Goal: Transaction & Acquisition: Purchase product/service

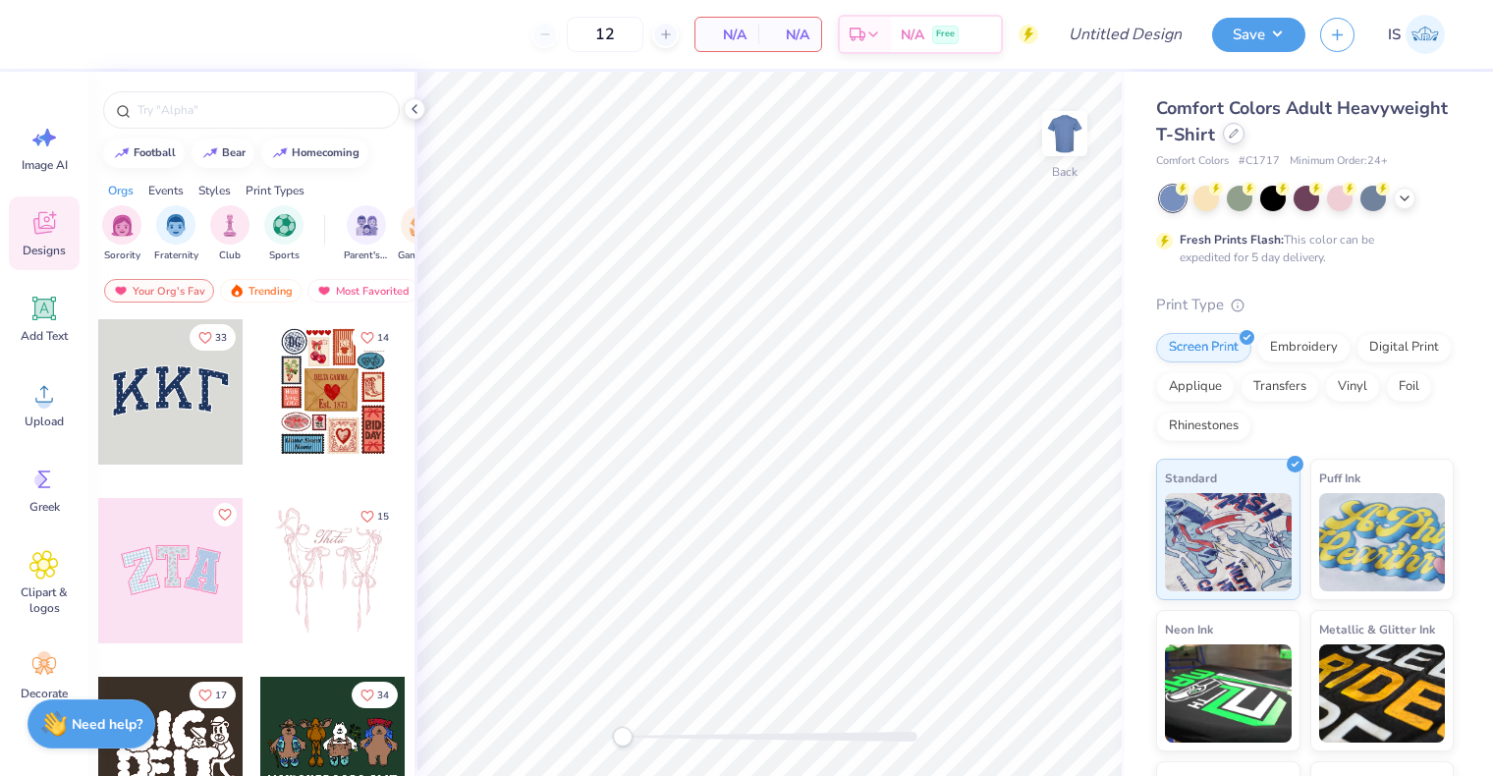
click at [1239, 132] on icon at bounding box center [1234, 134] width 10 height 10
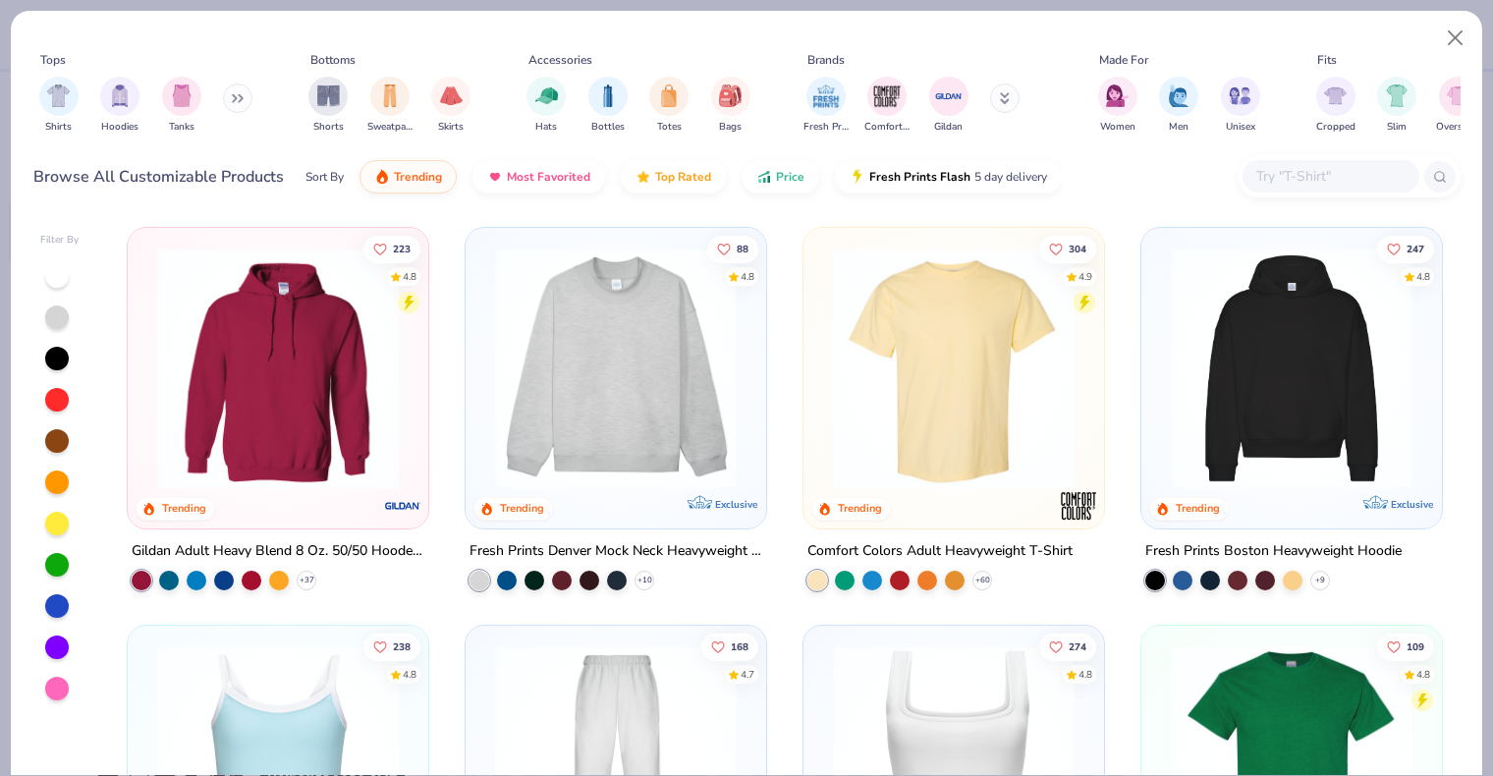
click at [1283, 175] on input "text" at bounding box center [1329, 176] width 151 height 23
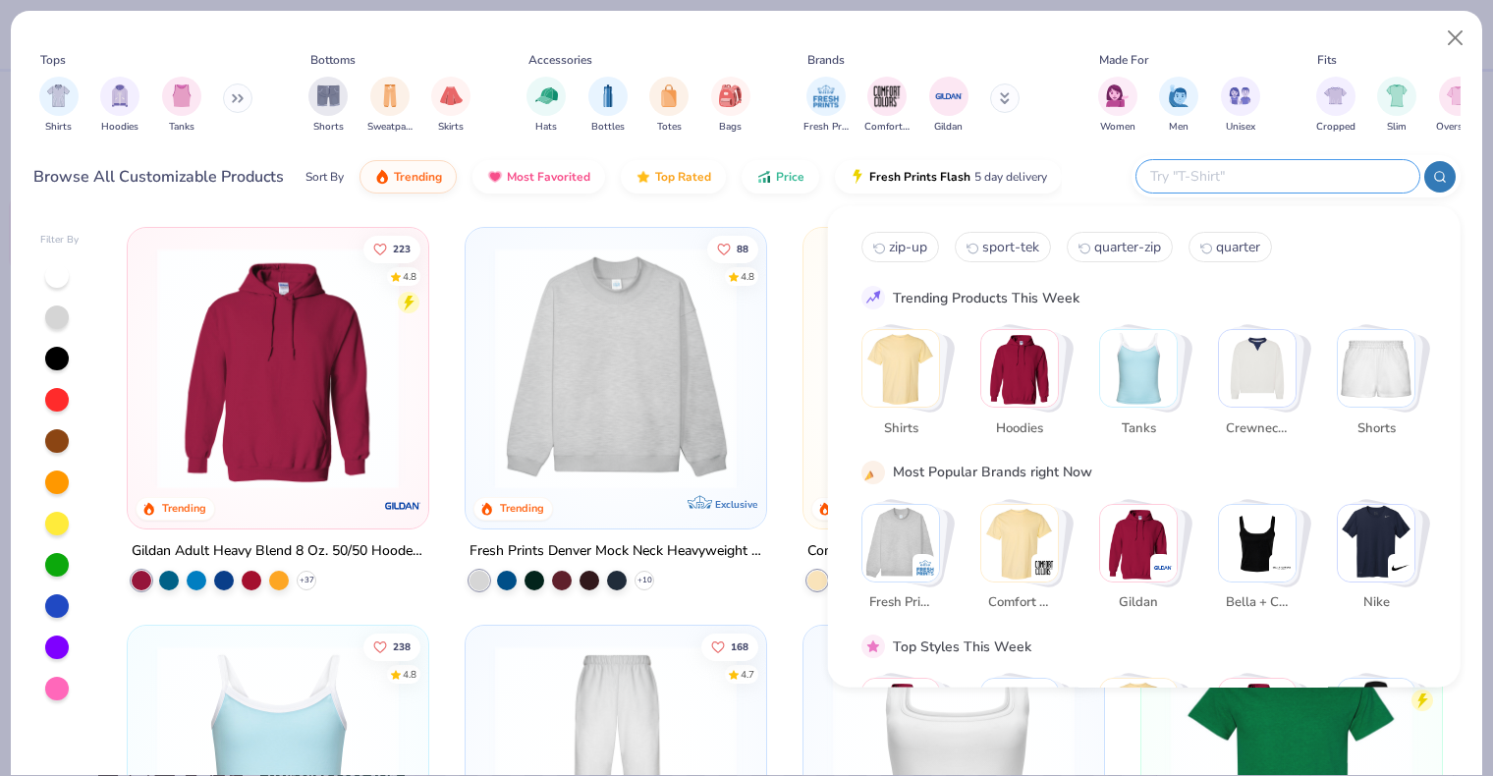
click at [236, 98] on icon at bounding box center [234, 98] width 3 height 7
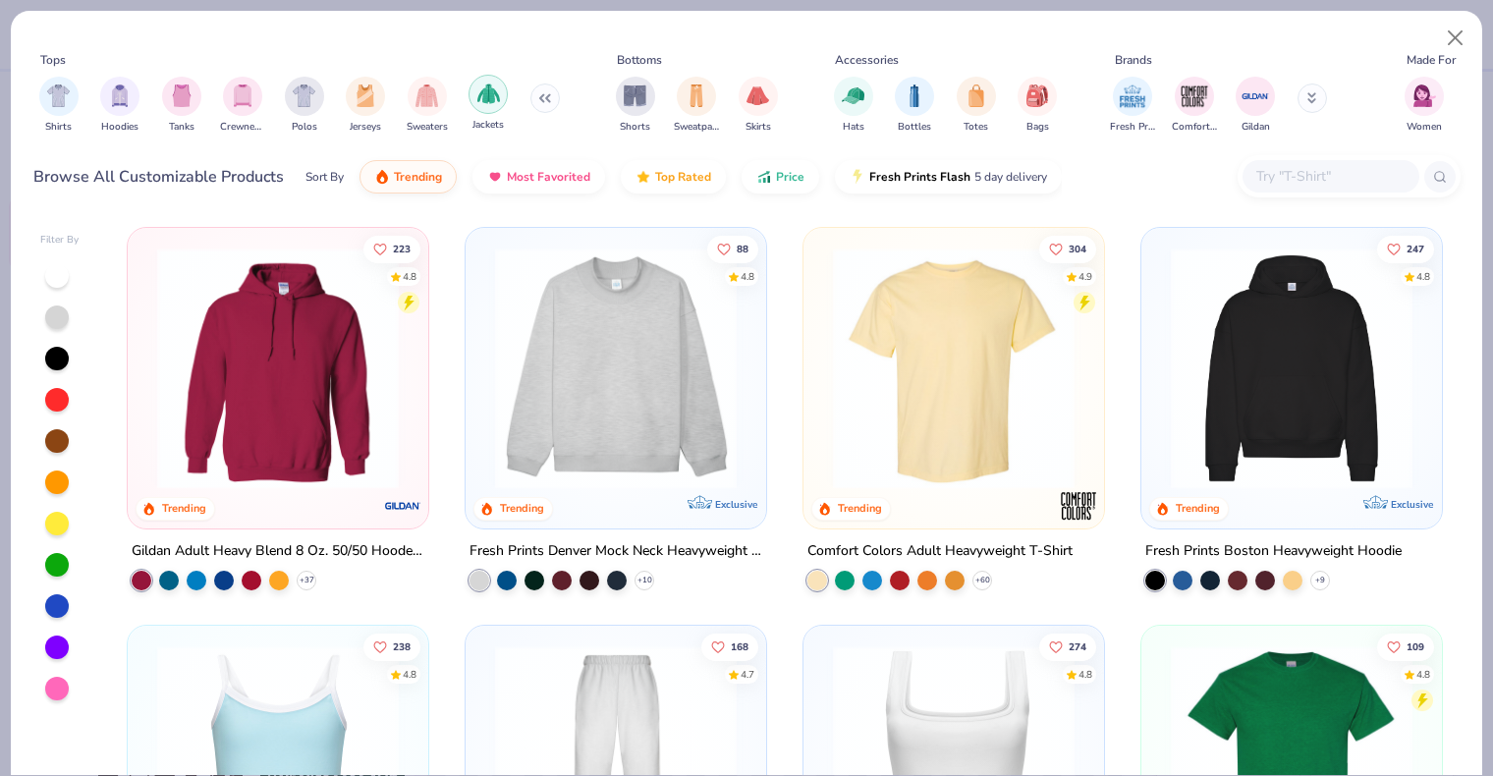
click at [479, 96] on img "filter for Jackets" at bounding box center [488, 94] width 23 height 23
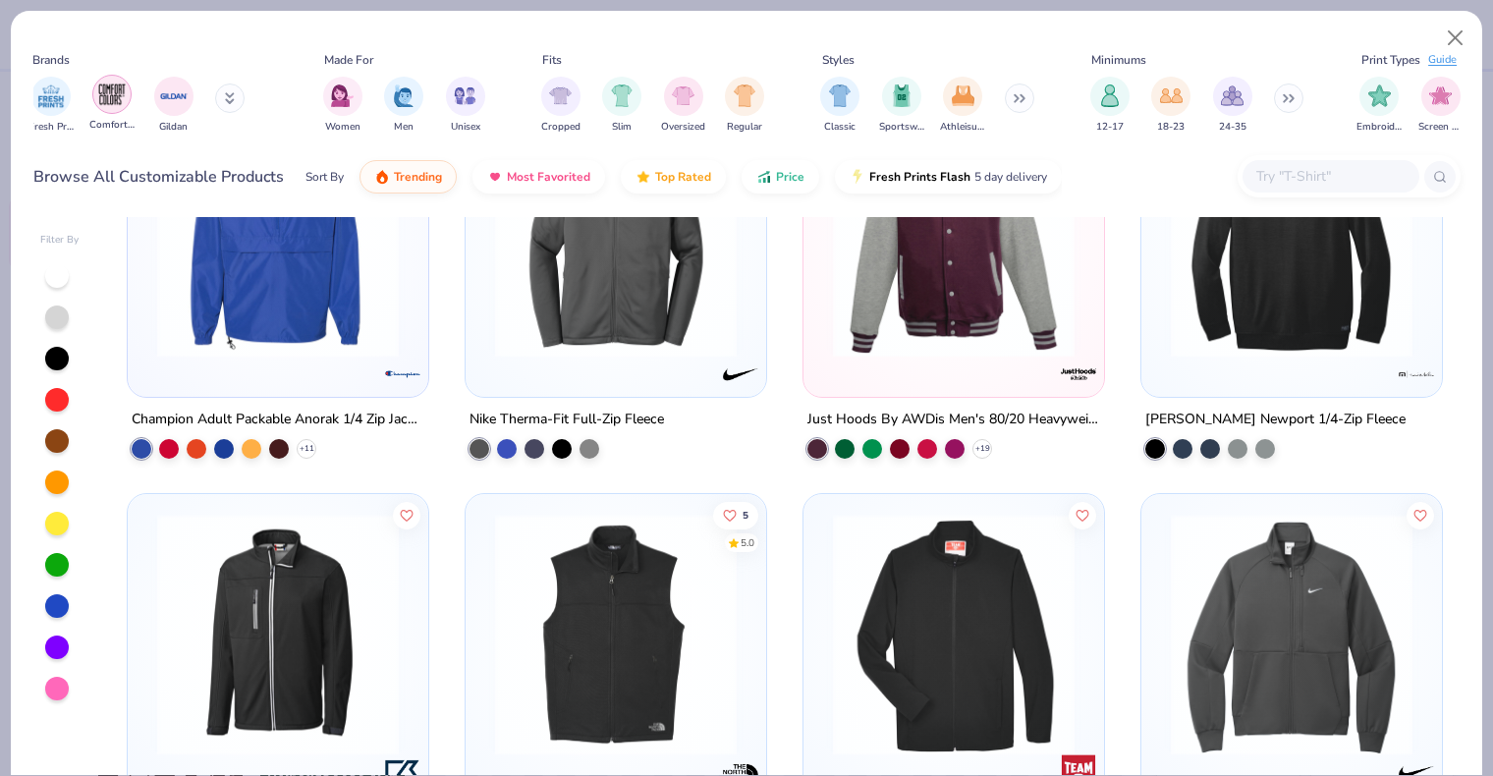
scroll to position [0, 837]
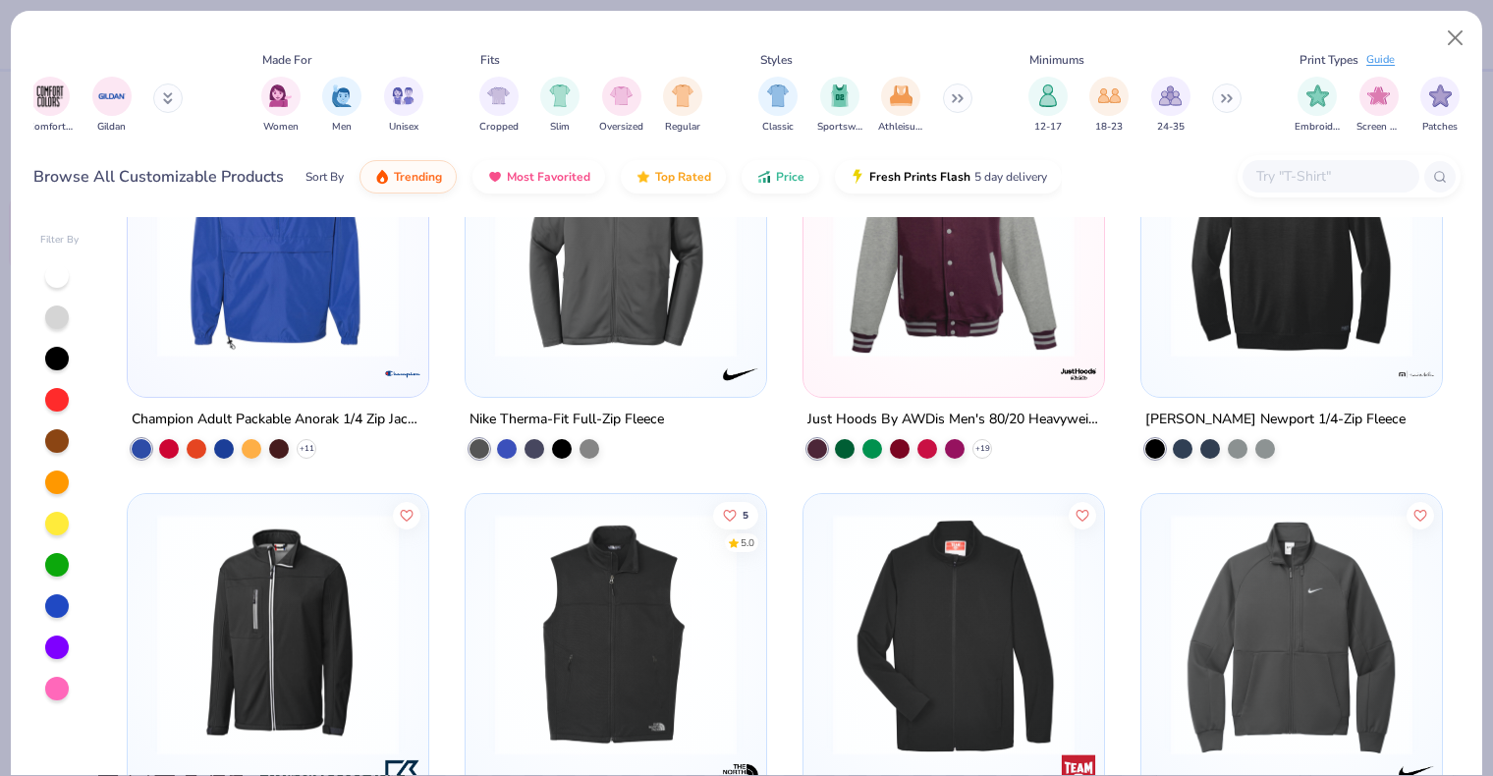
click at [962, 97] on icon at bounding box center [960, 98] width 3 height 7
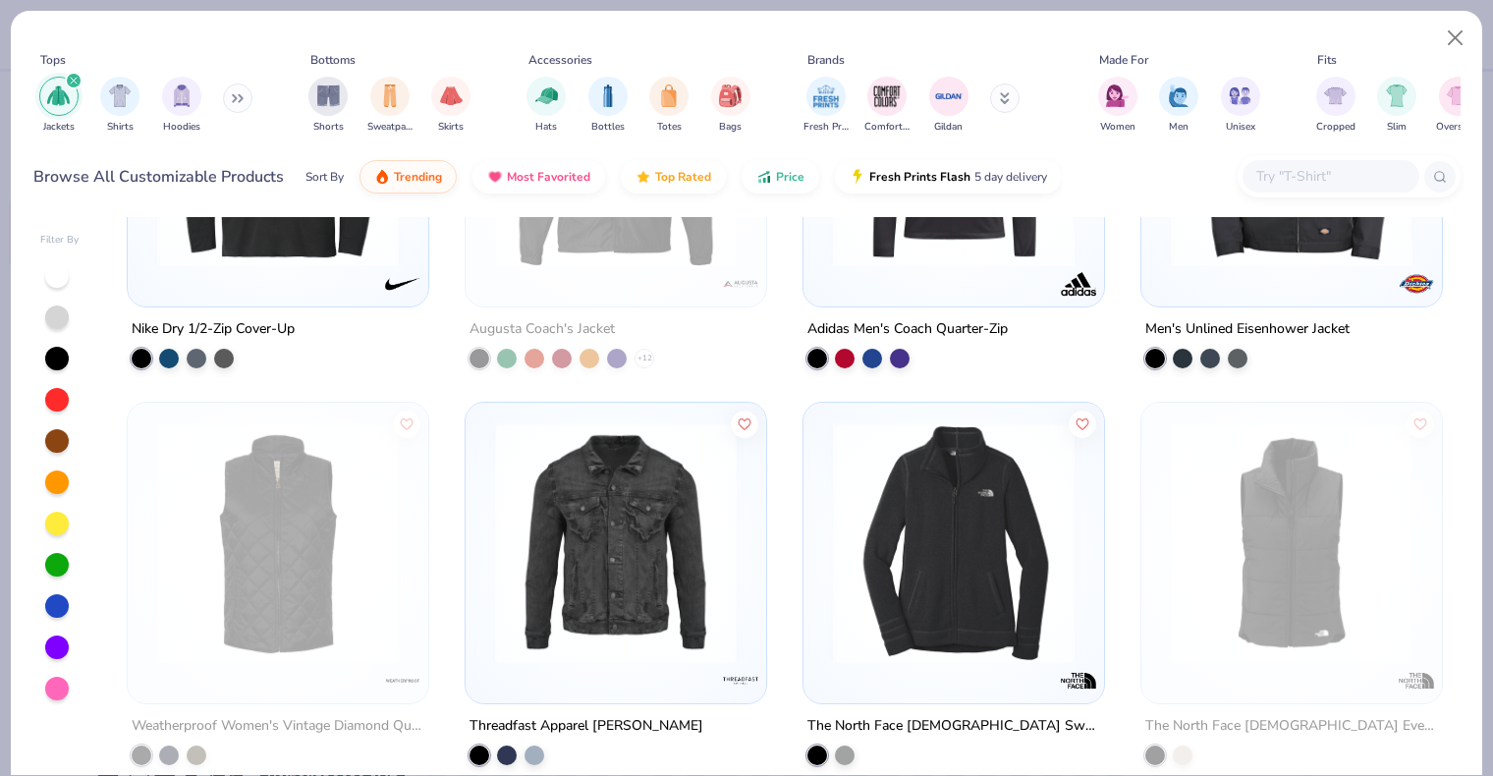
scroll to position [0, 0]
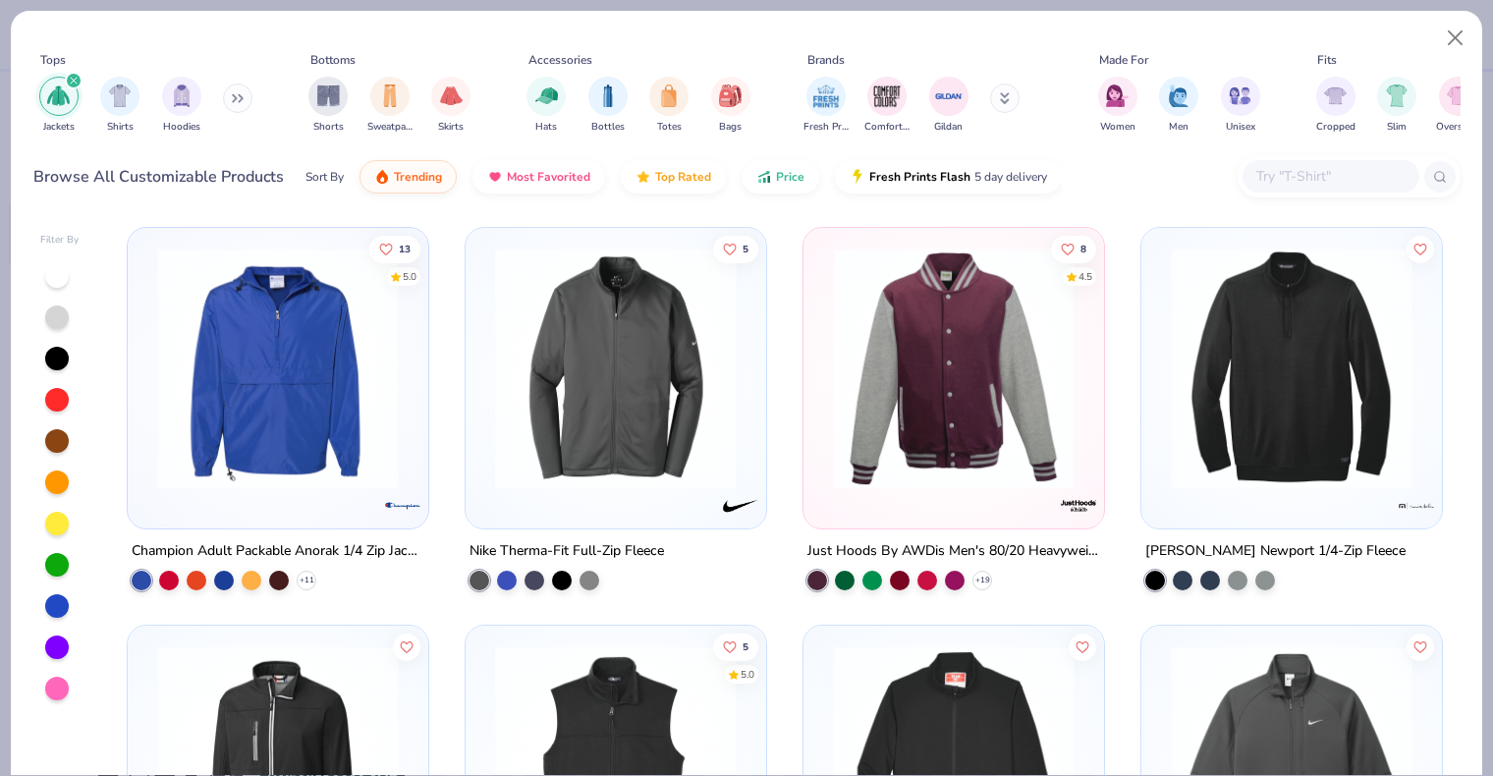
click at [72, 81] on icon "filter for Jackets" at bounding box center [74, 81] width 8 height 8
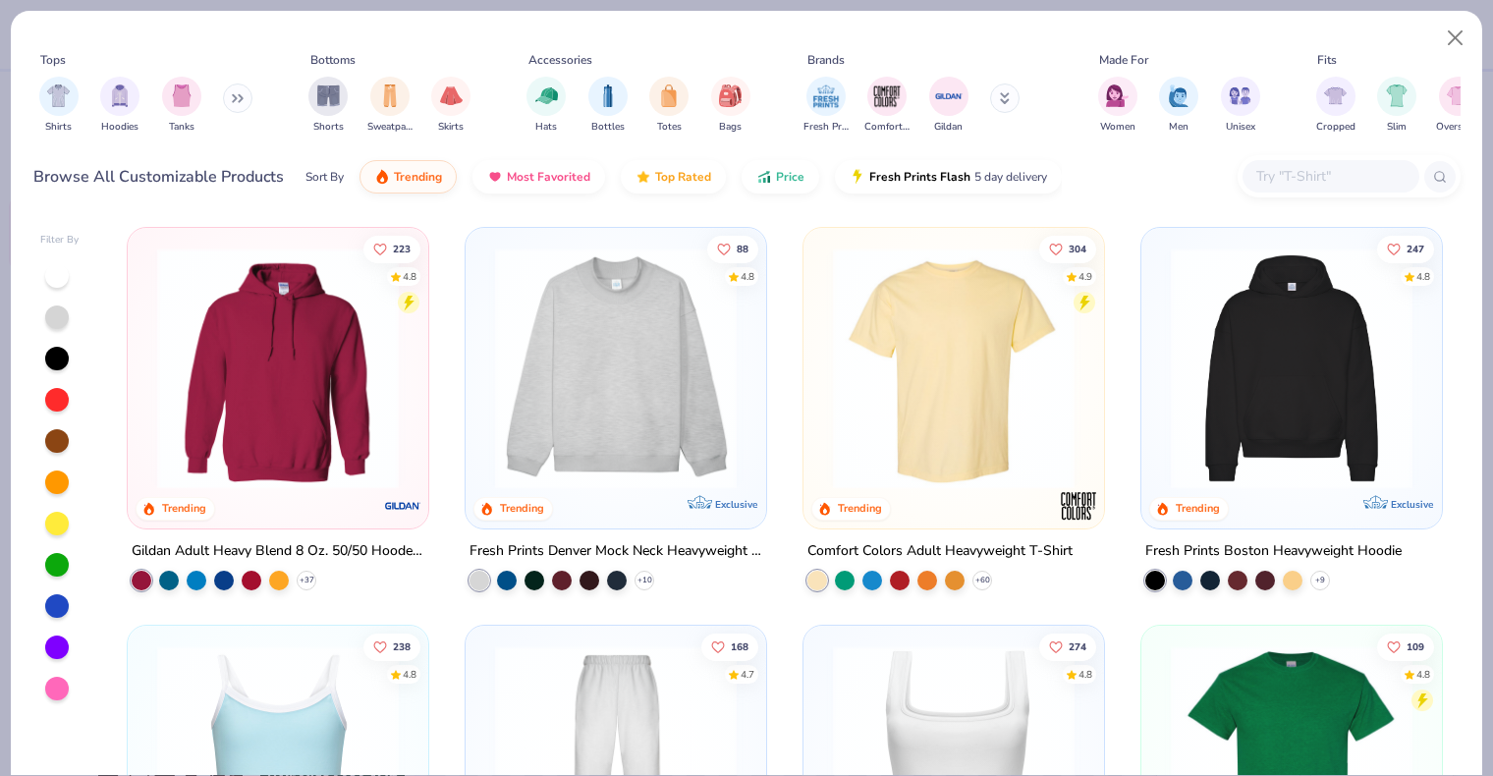
click at [1292, 175] on input "text" at bounding box center [1329, 176] width 151 height 23
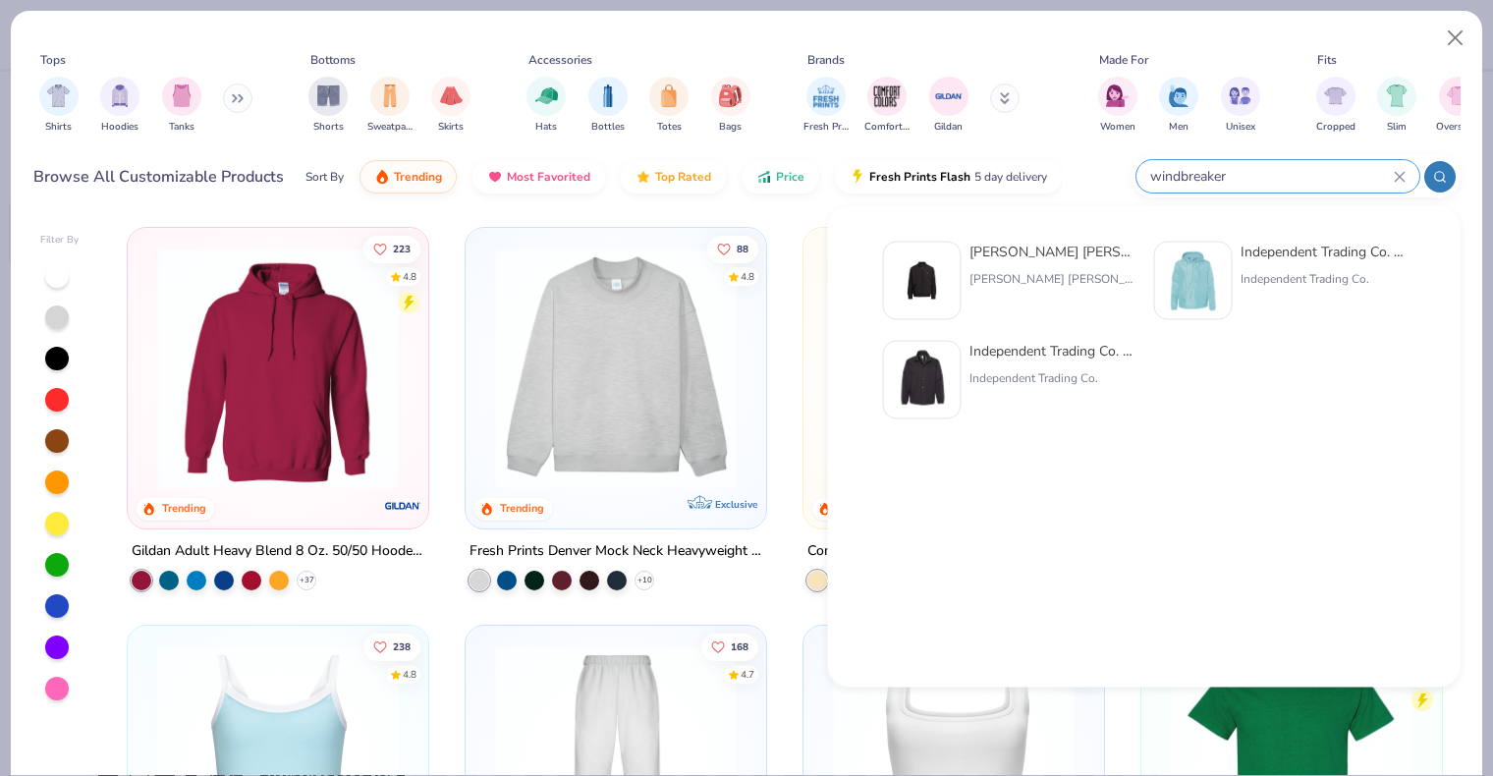
type input "windbreaker"
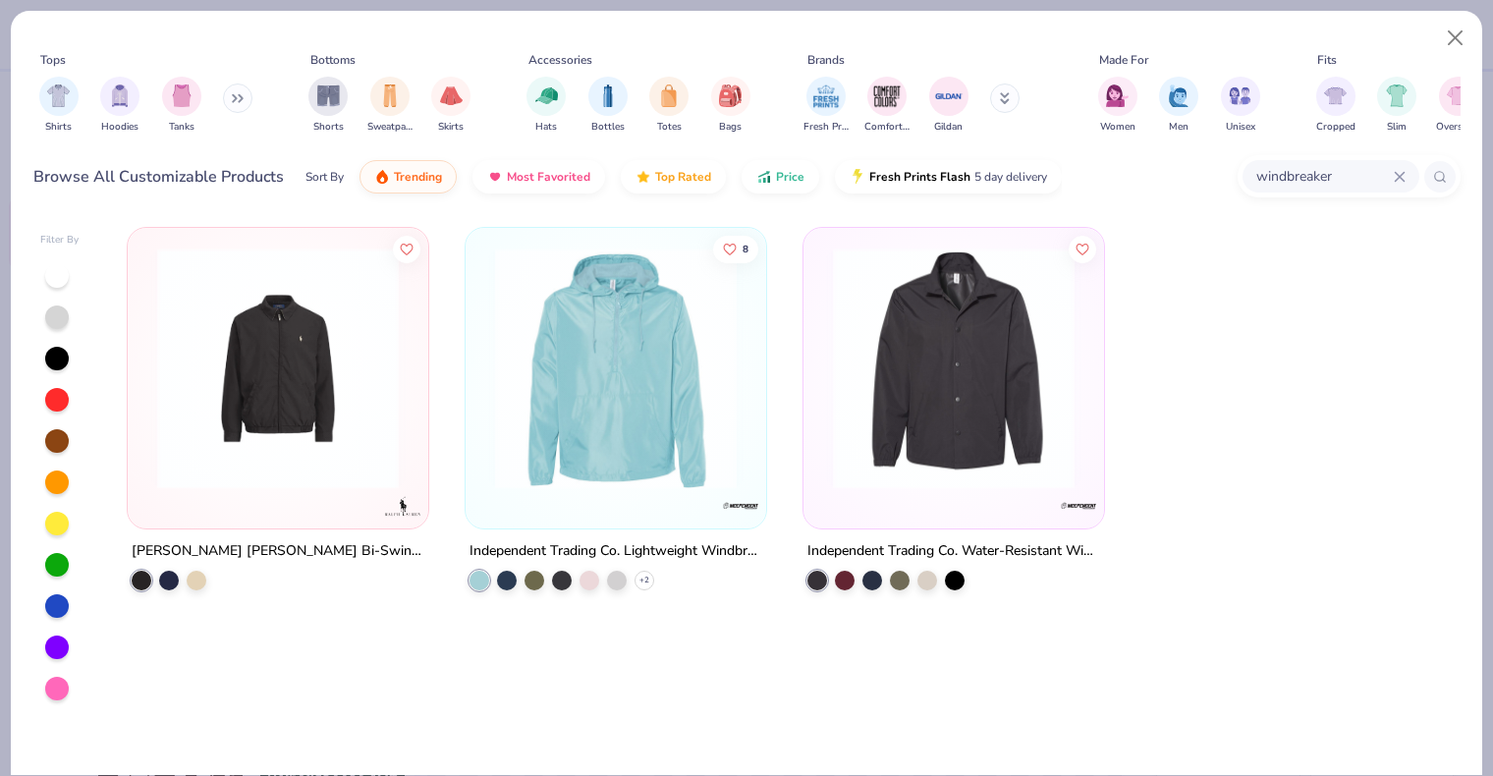
click at [535, 370] on img at bounding box center [615, 369] width 261 height 242
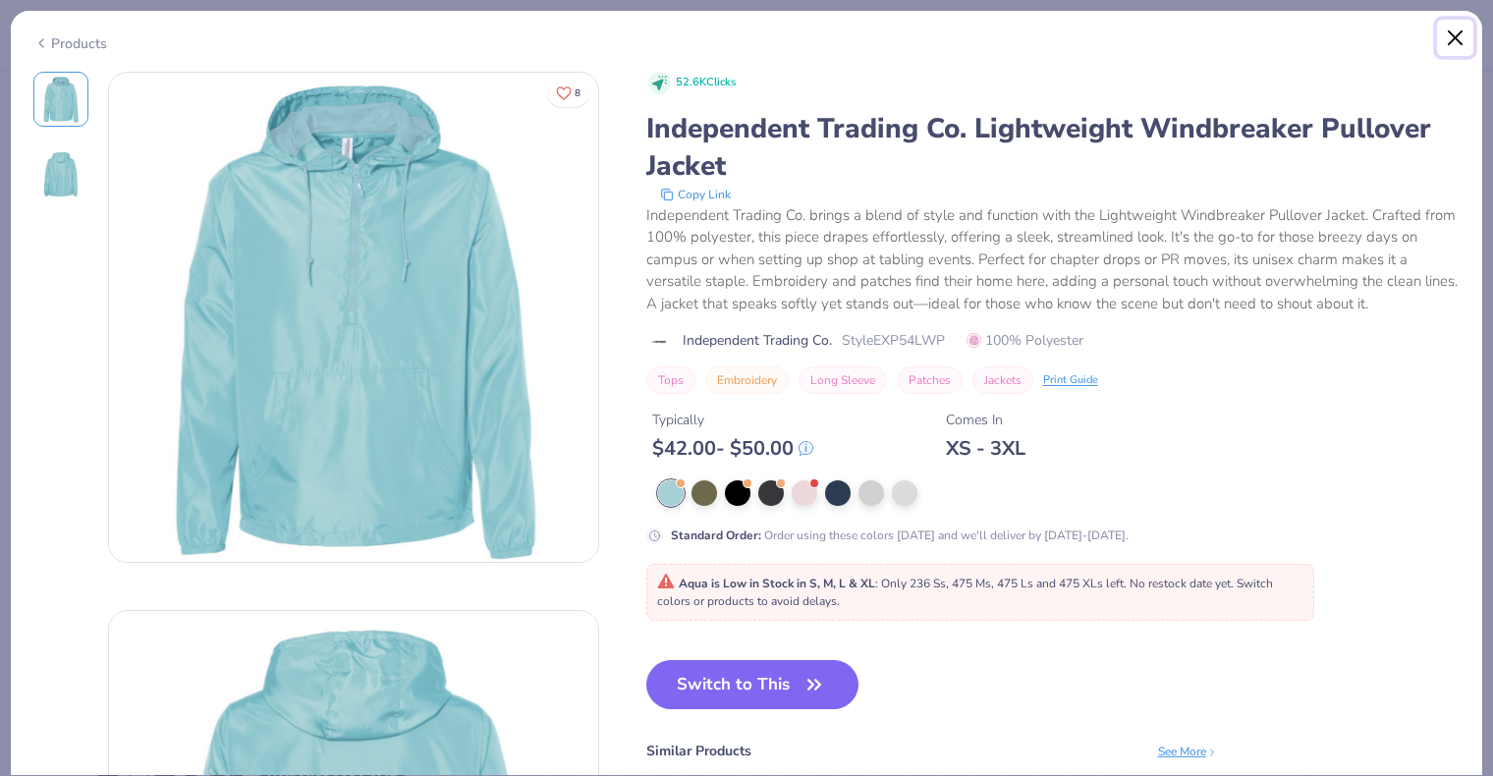
click at [1467, 21] on button "Close" at bounding box center [1455, 38] width 37 height 37
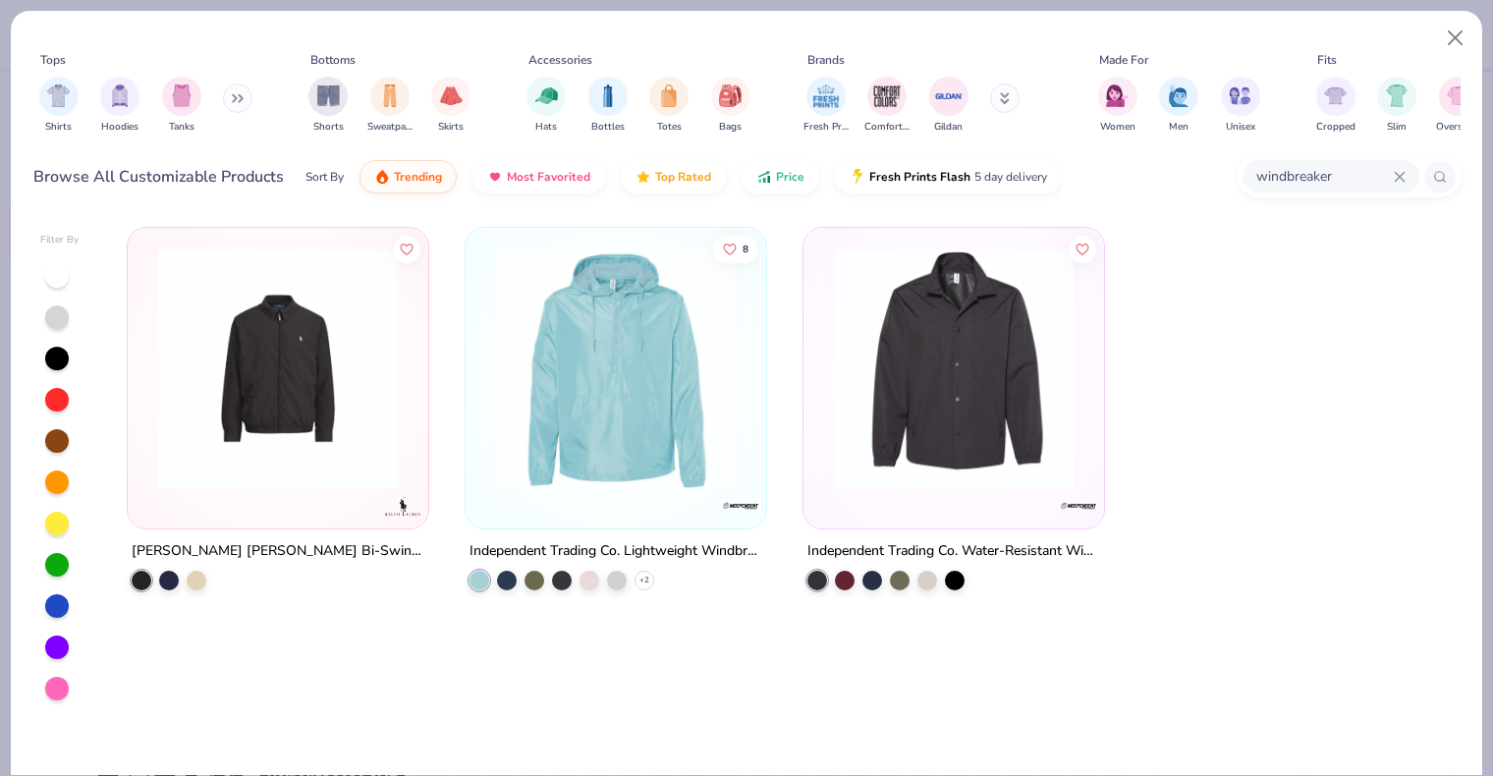
click at [932, 380] on img at bounding box center [953, 369] width 261 height 242
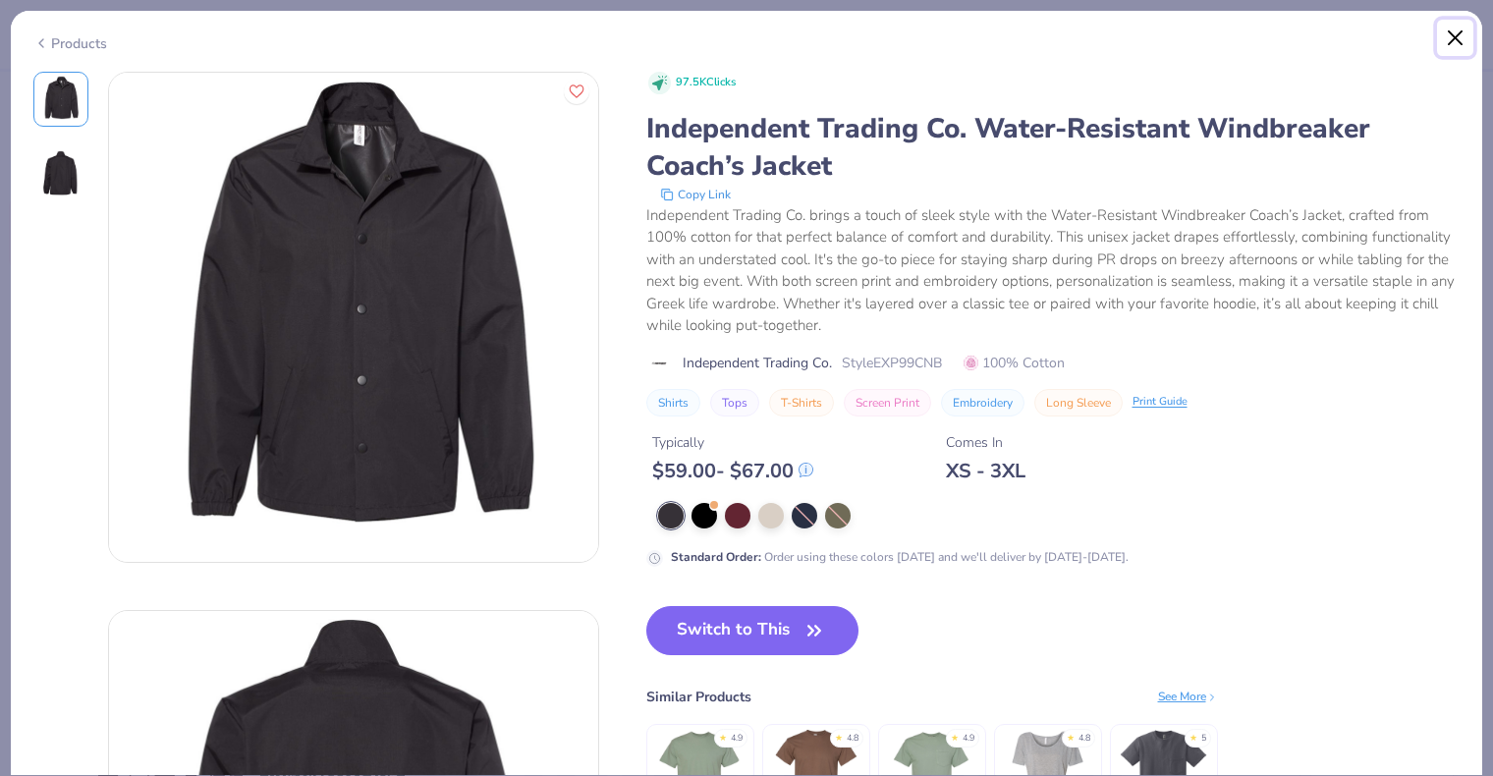
click at [1457, 41] on button "Close" at bounding box center [1455, 38] width 37 height 37
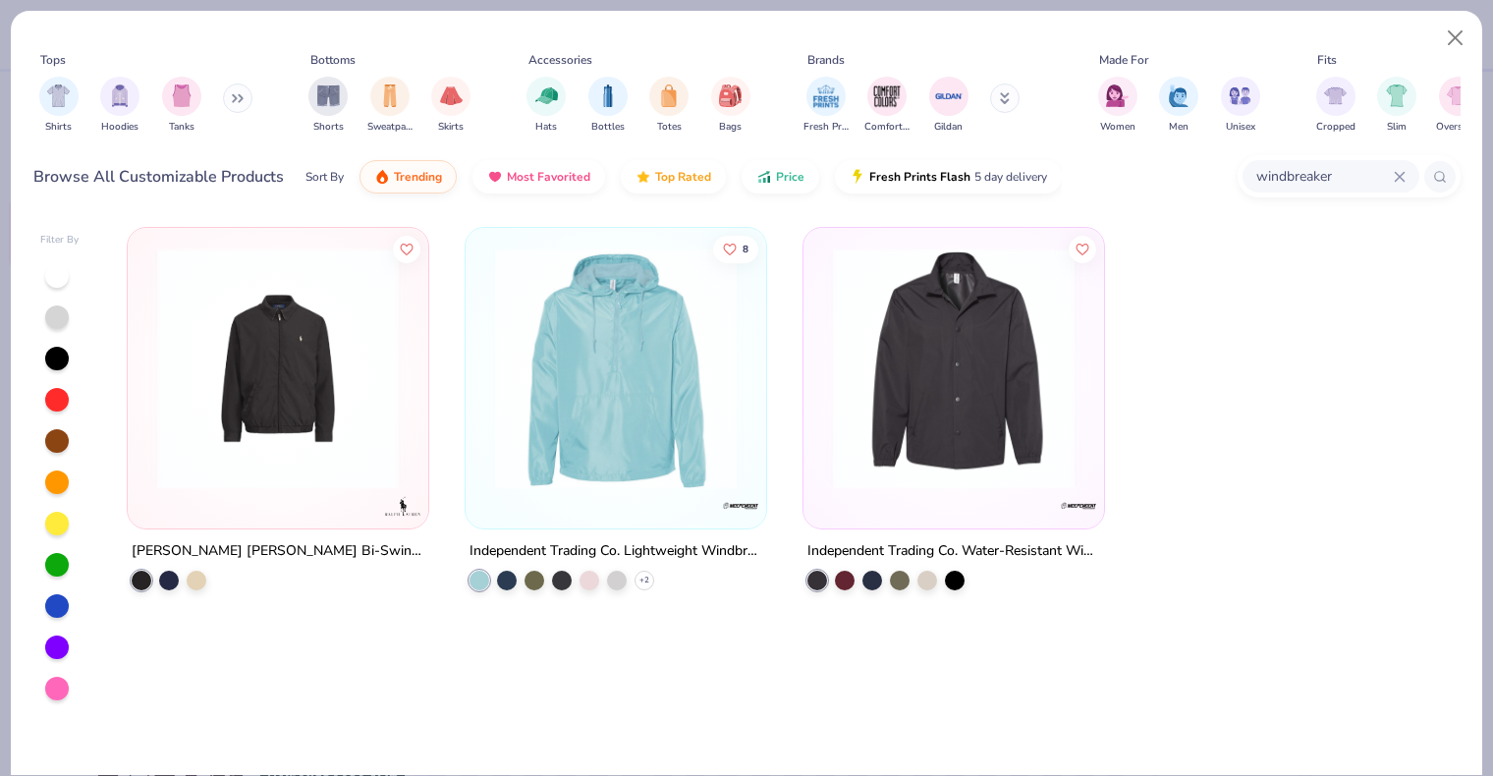
click at [318, 382] on img at bounding box center [277, 369] width 261 height 242
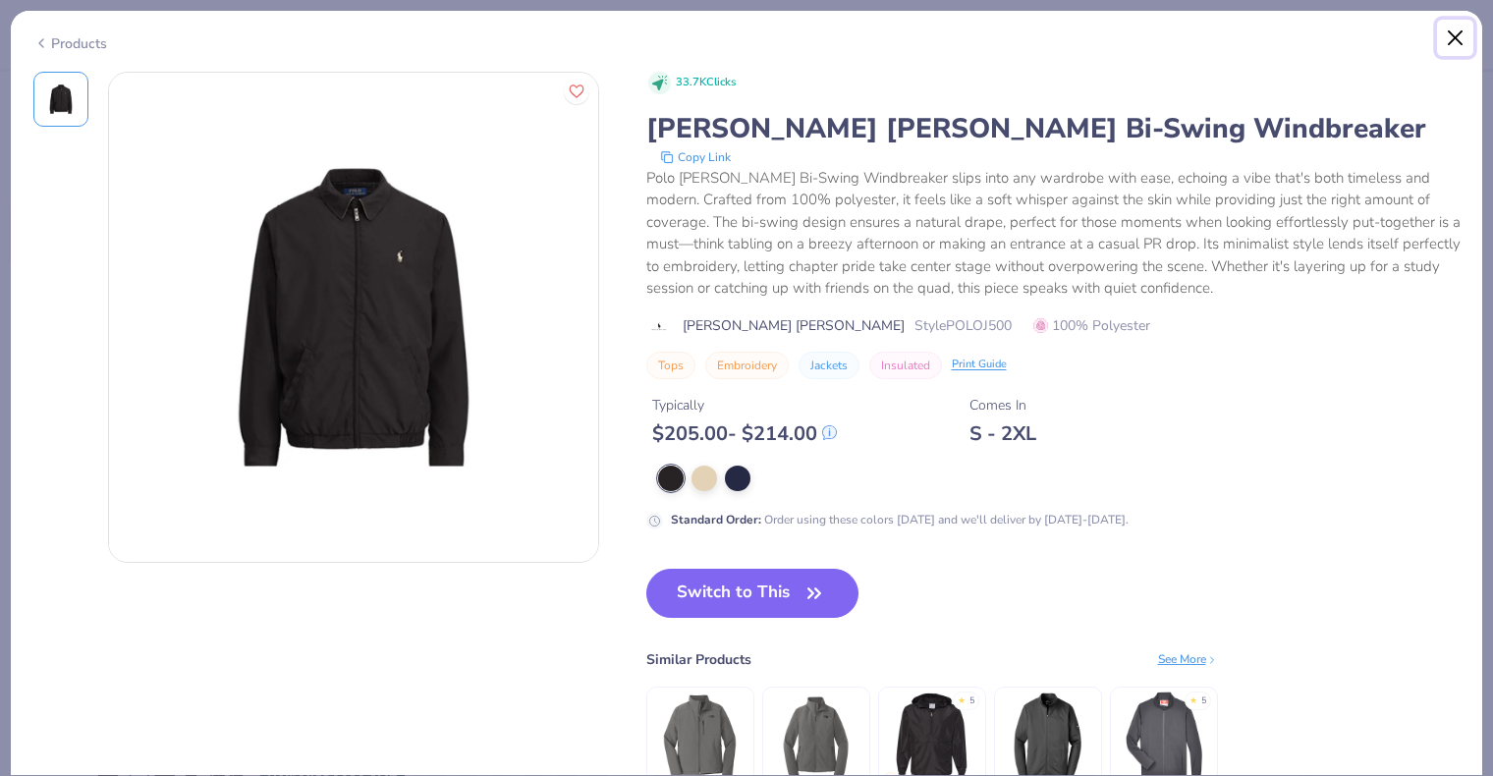
click at [1463, 38] on button "Close" at bounding box center [1455, 38] width 37 height 37
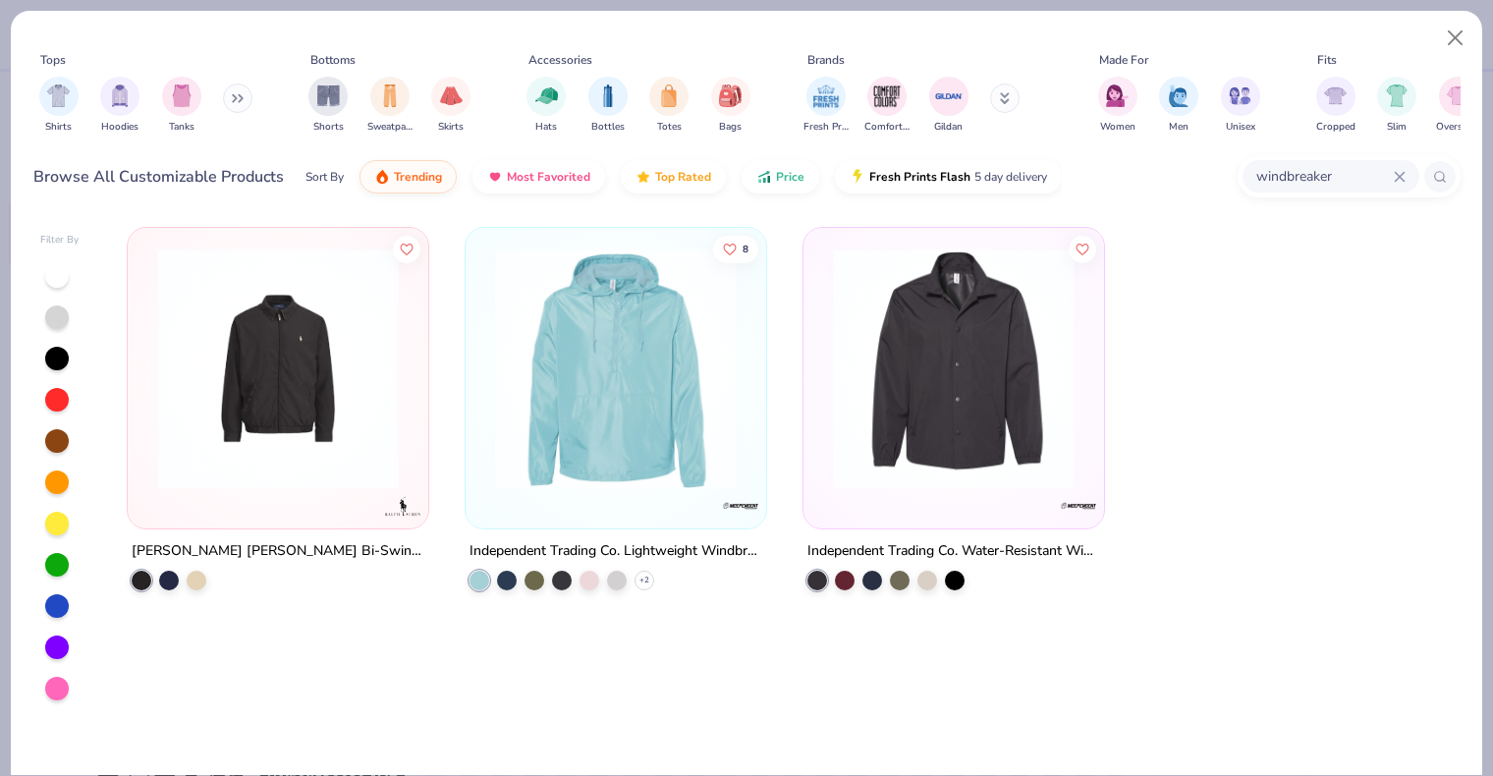
click at [640, 419] on img at bounding box center [615, 369] width 261 height 242
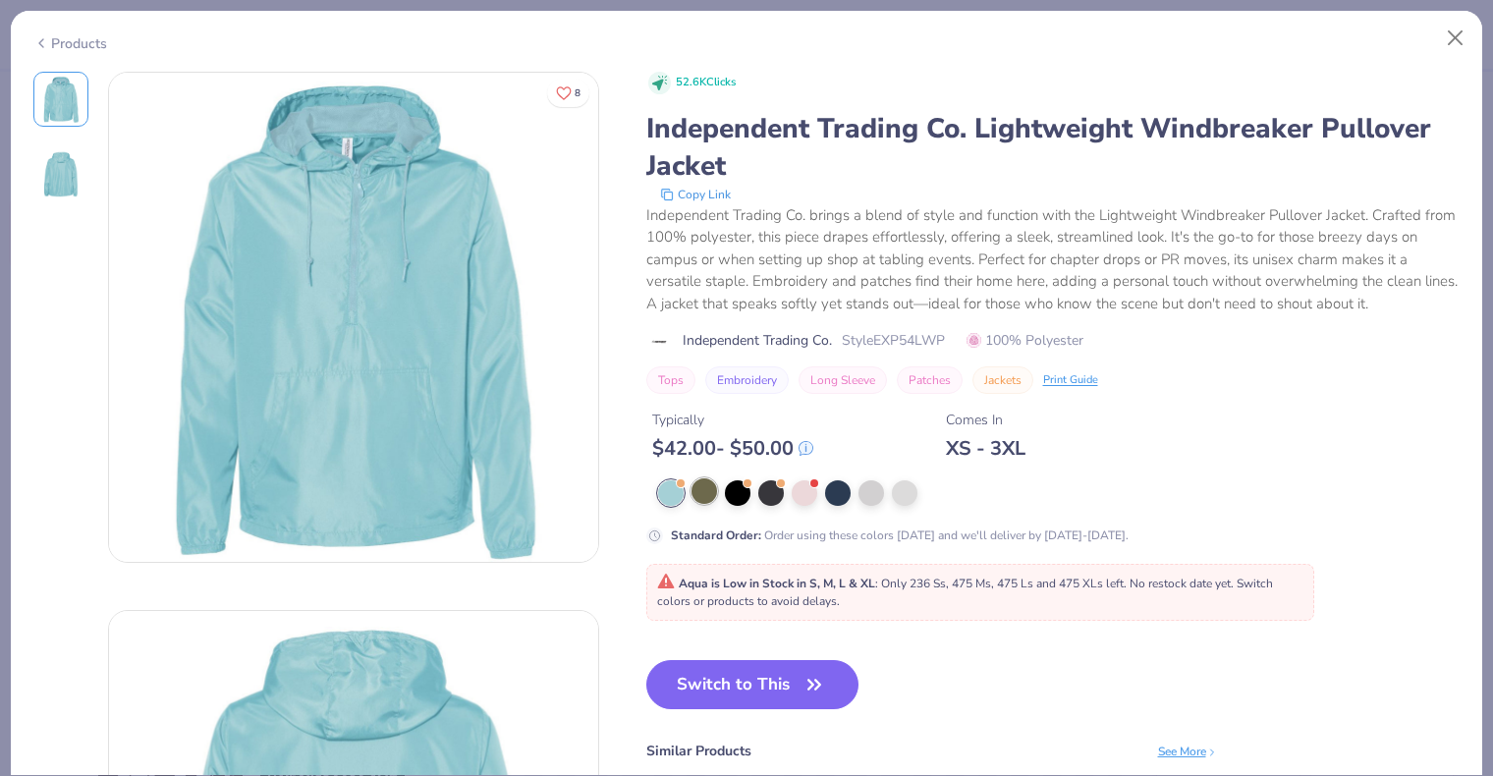
click at [701, 488] on div at bounding box center [705, 491] width 26 height 26
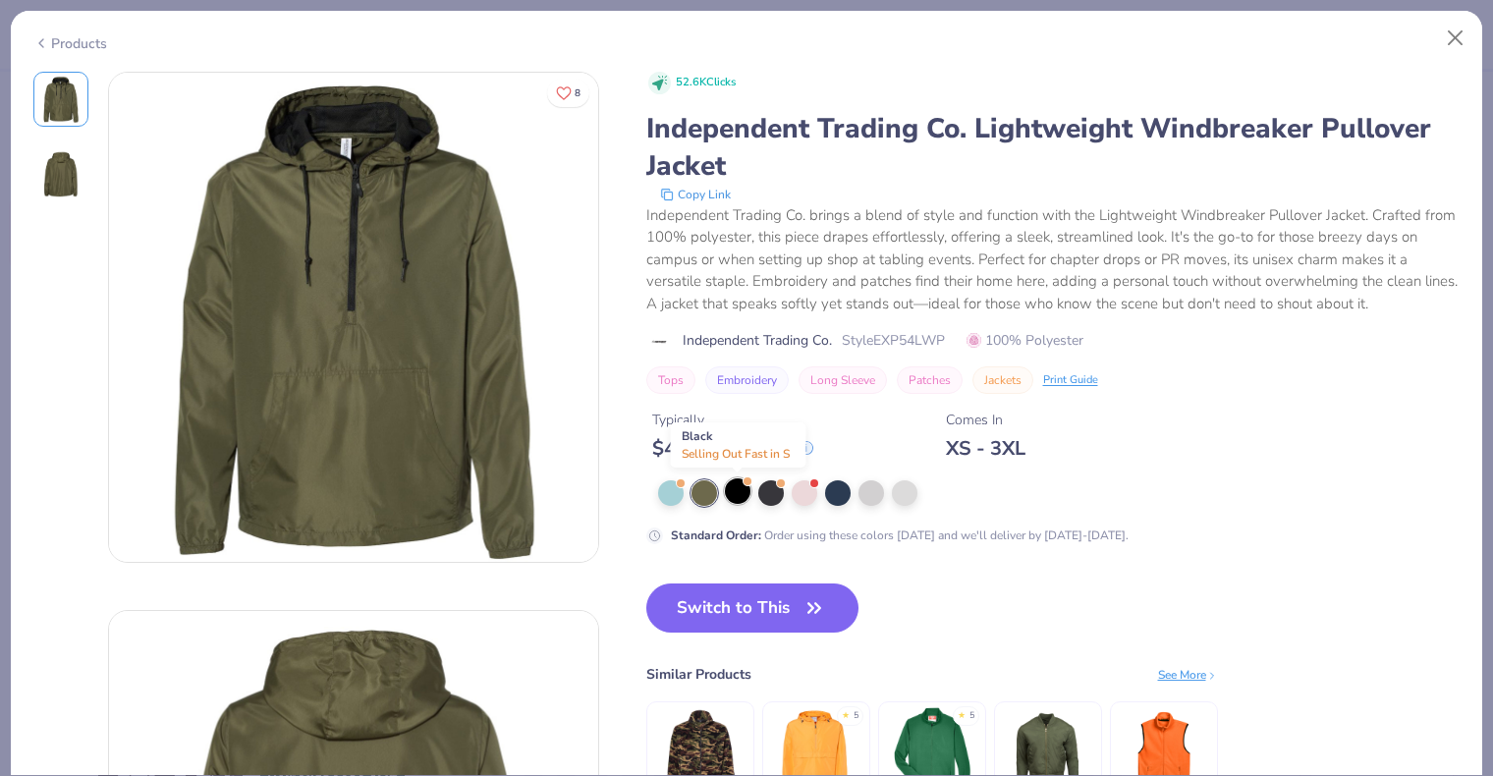
click at [751, 493] on div at bounding box center [738, 491] width 26 height 26
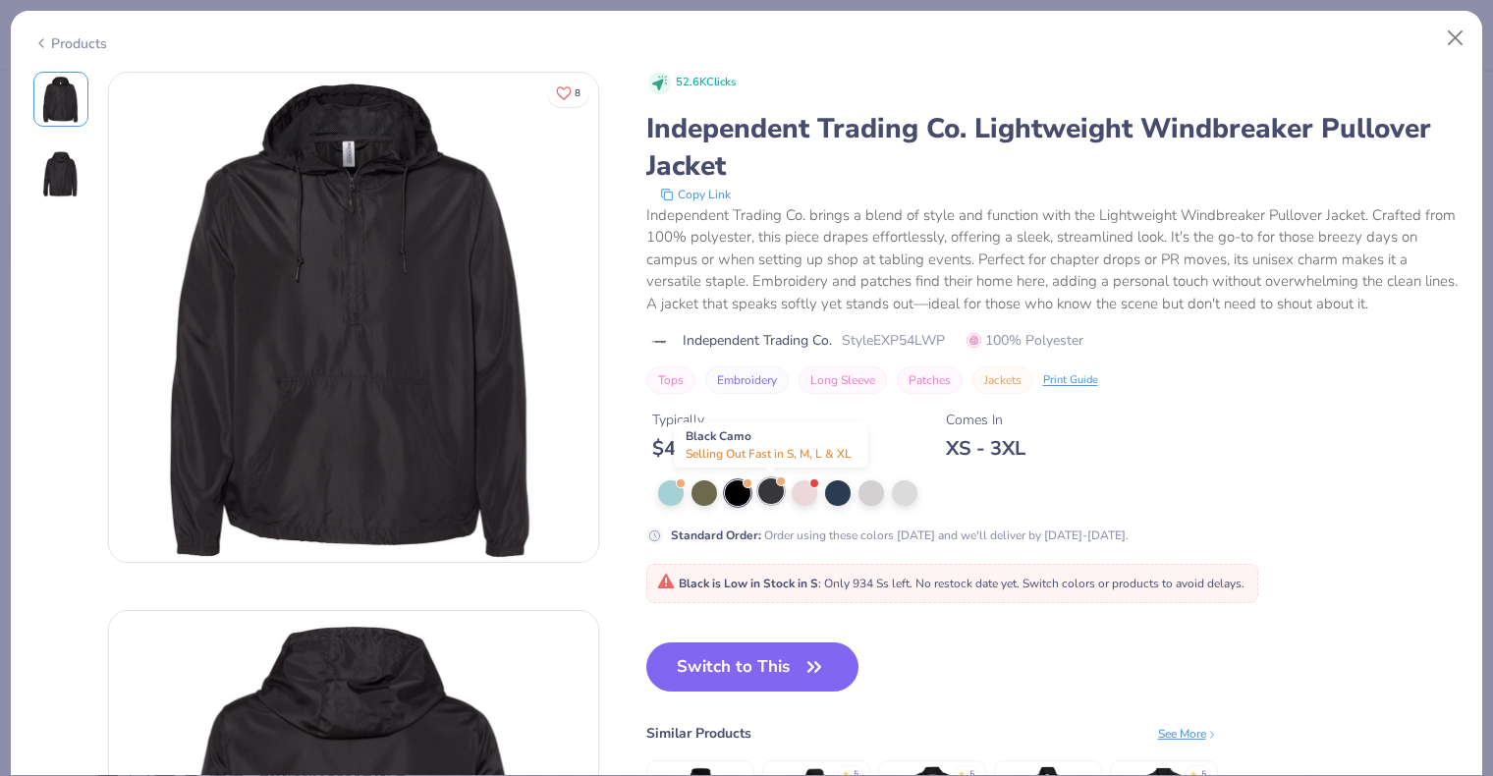
click at [771, 494] on div at bounding box center [771, 491] width 26 height 26
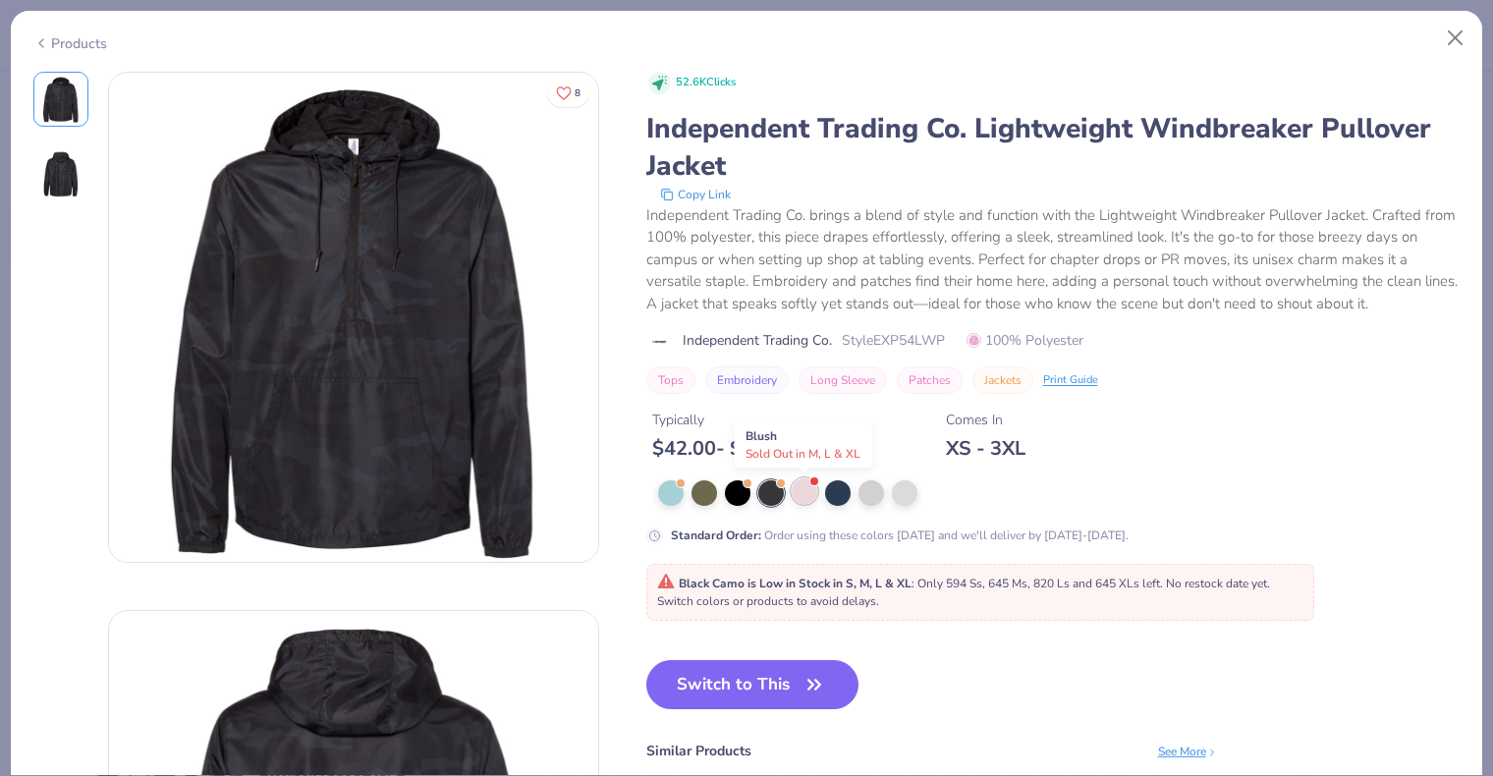
click at [804, 497] on div at bounding box center [805, 491] width 26 height 26
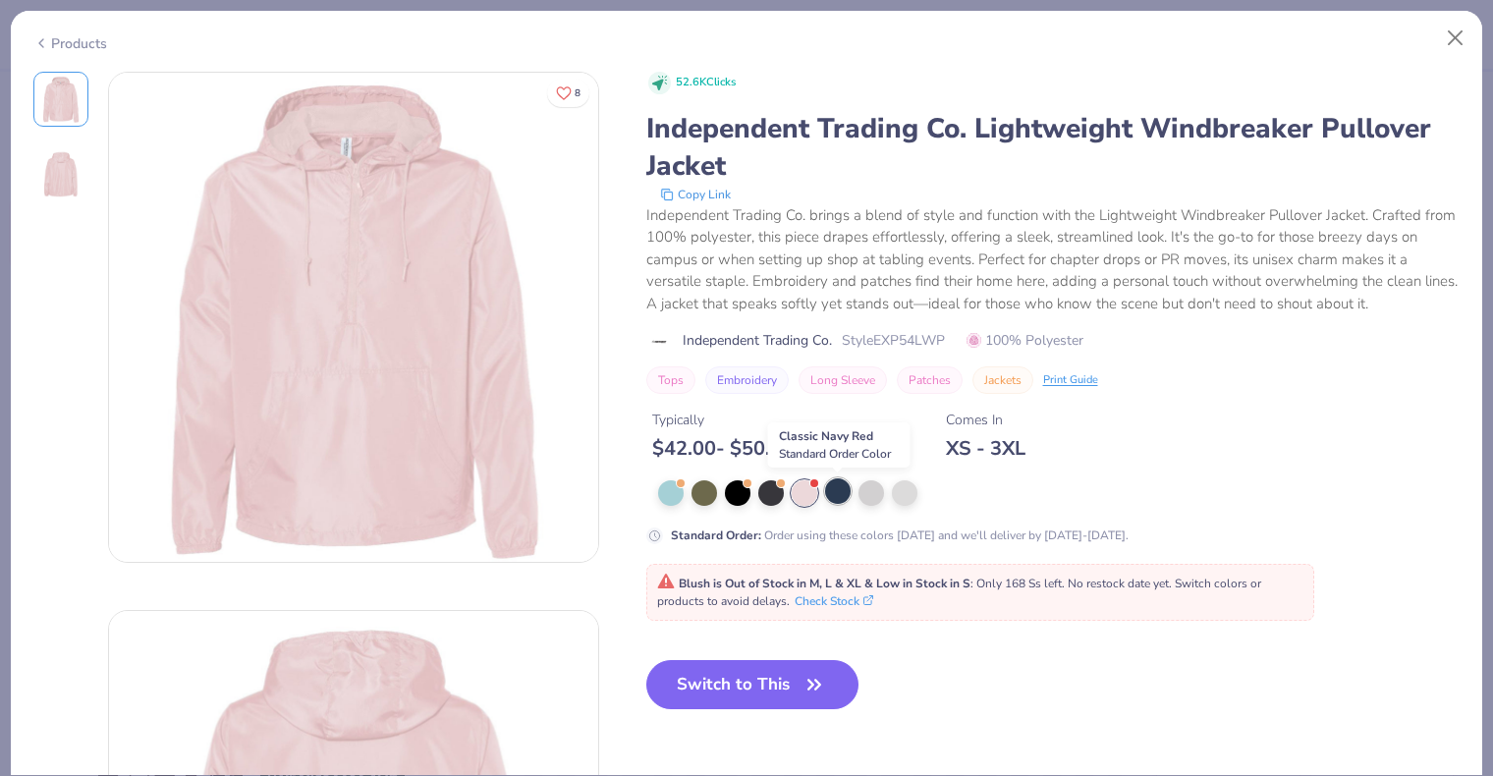
click at [839, 496] on div at bounding box center [838, 491] width 26 height 26
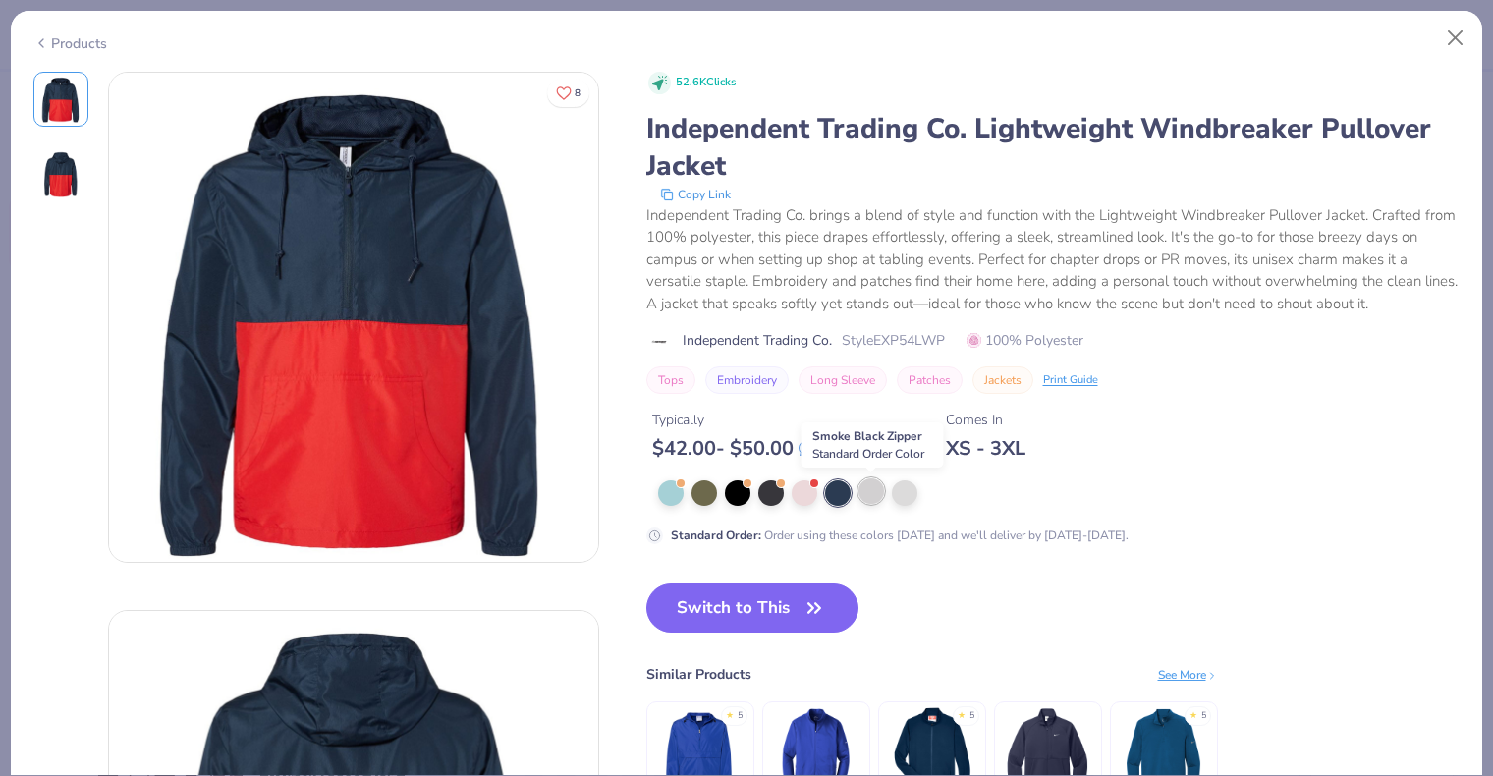
click at [865, 495] on div at bounding box center [872, 491] width 26 height 26
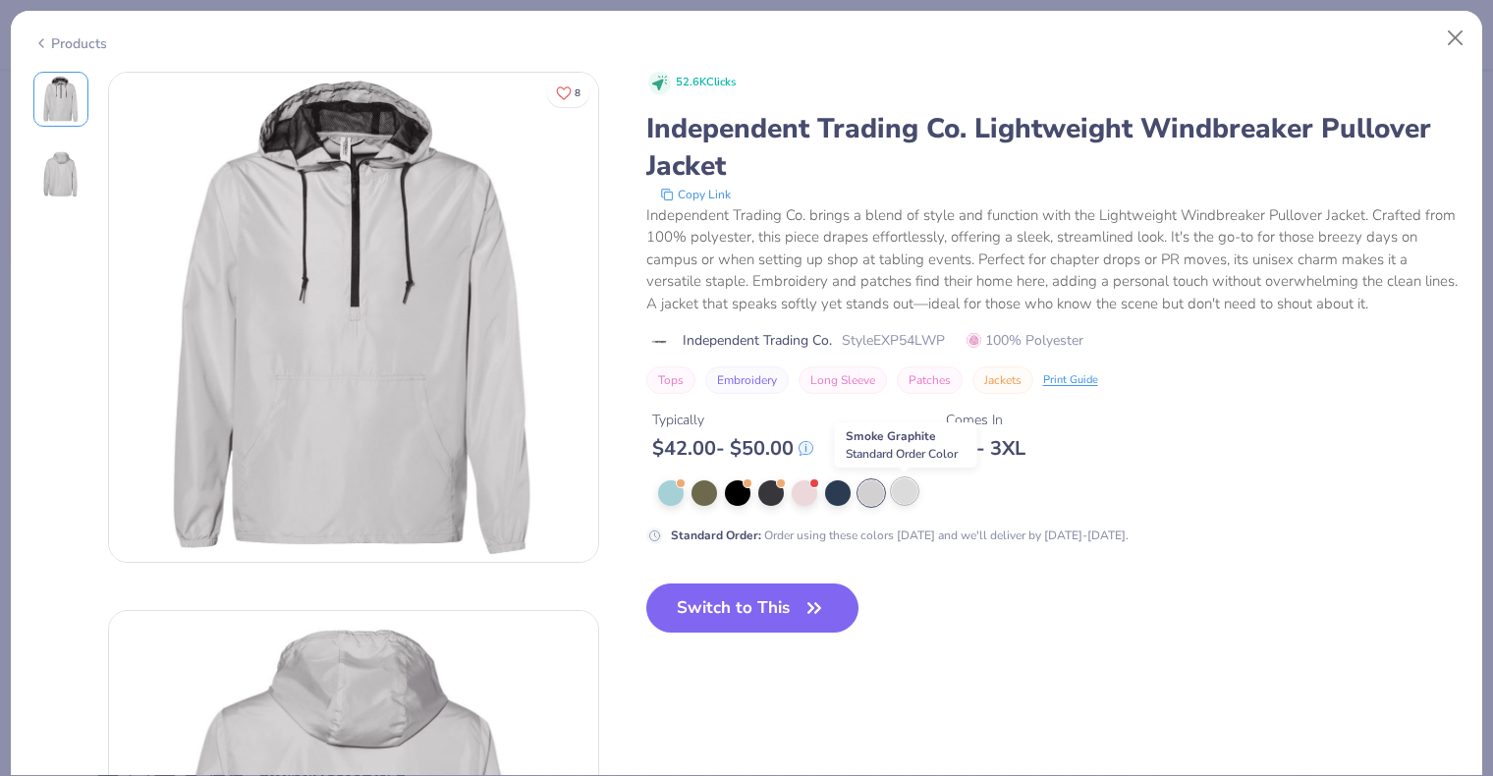
click at [907, 491] on div at bounding box center [905, 491] width 26 height 26
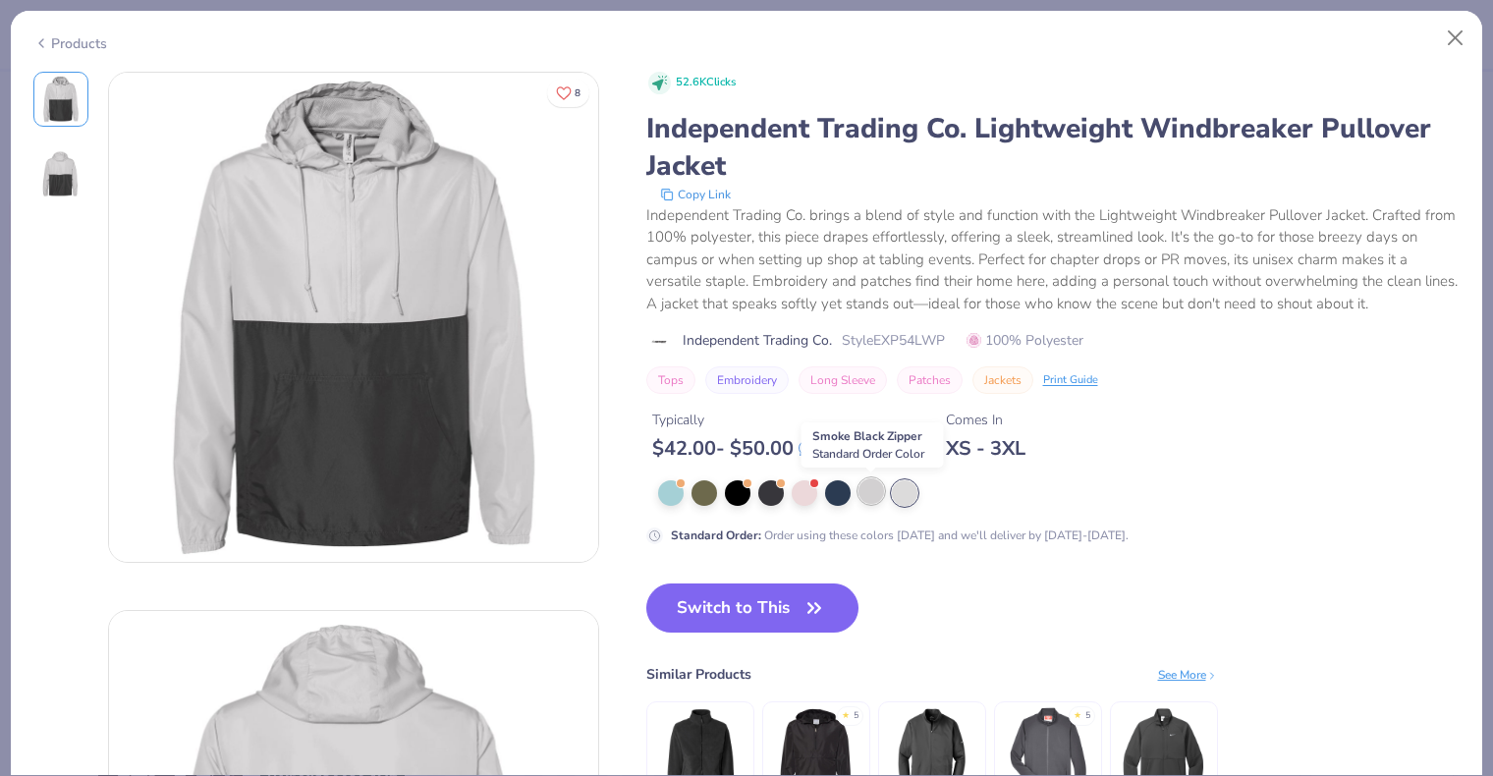
click at [866, 495] on div at bounding box center [872, 491] width 26 height 26
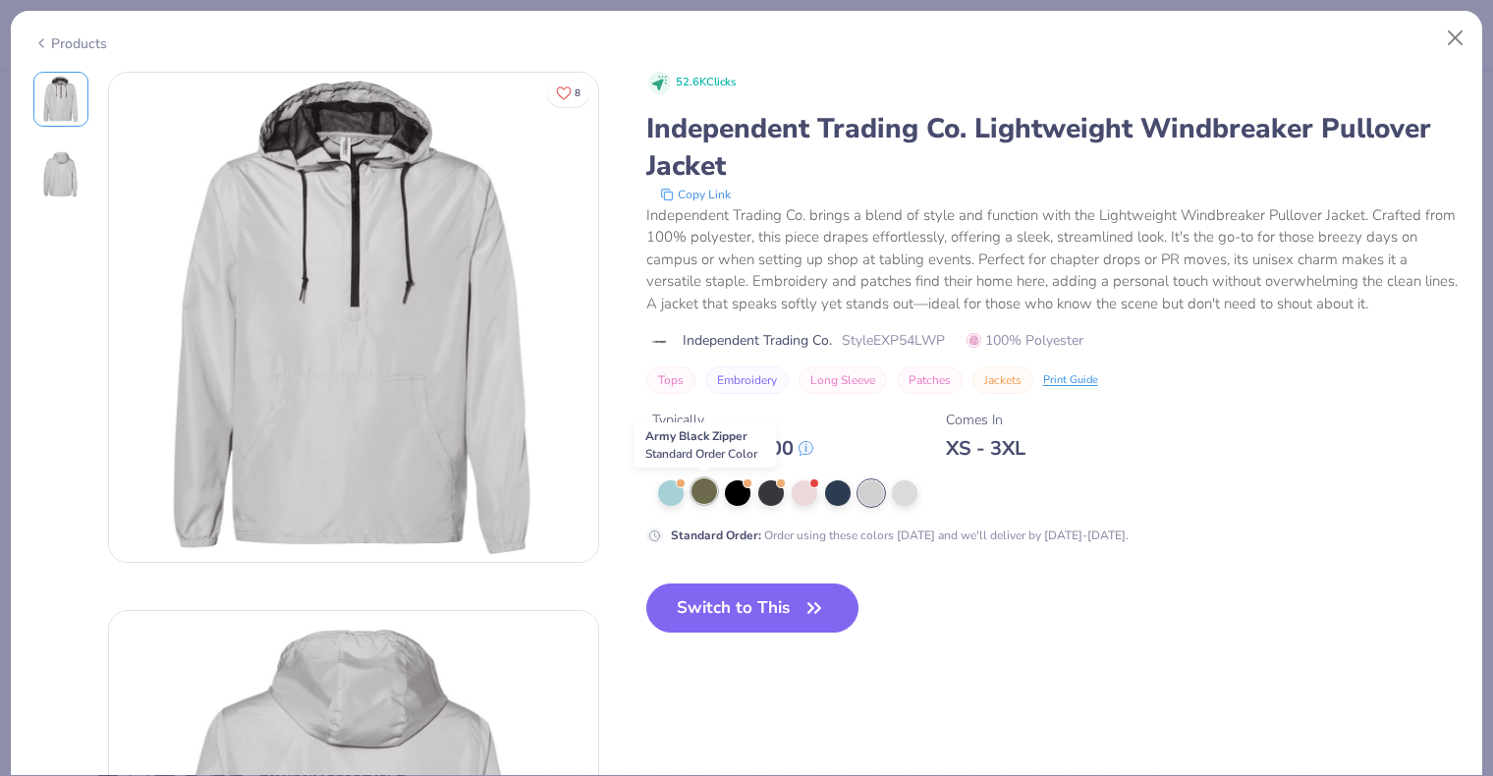
click at [710, 491] on div at bounding box center [705, 491] width 26 height 26
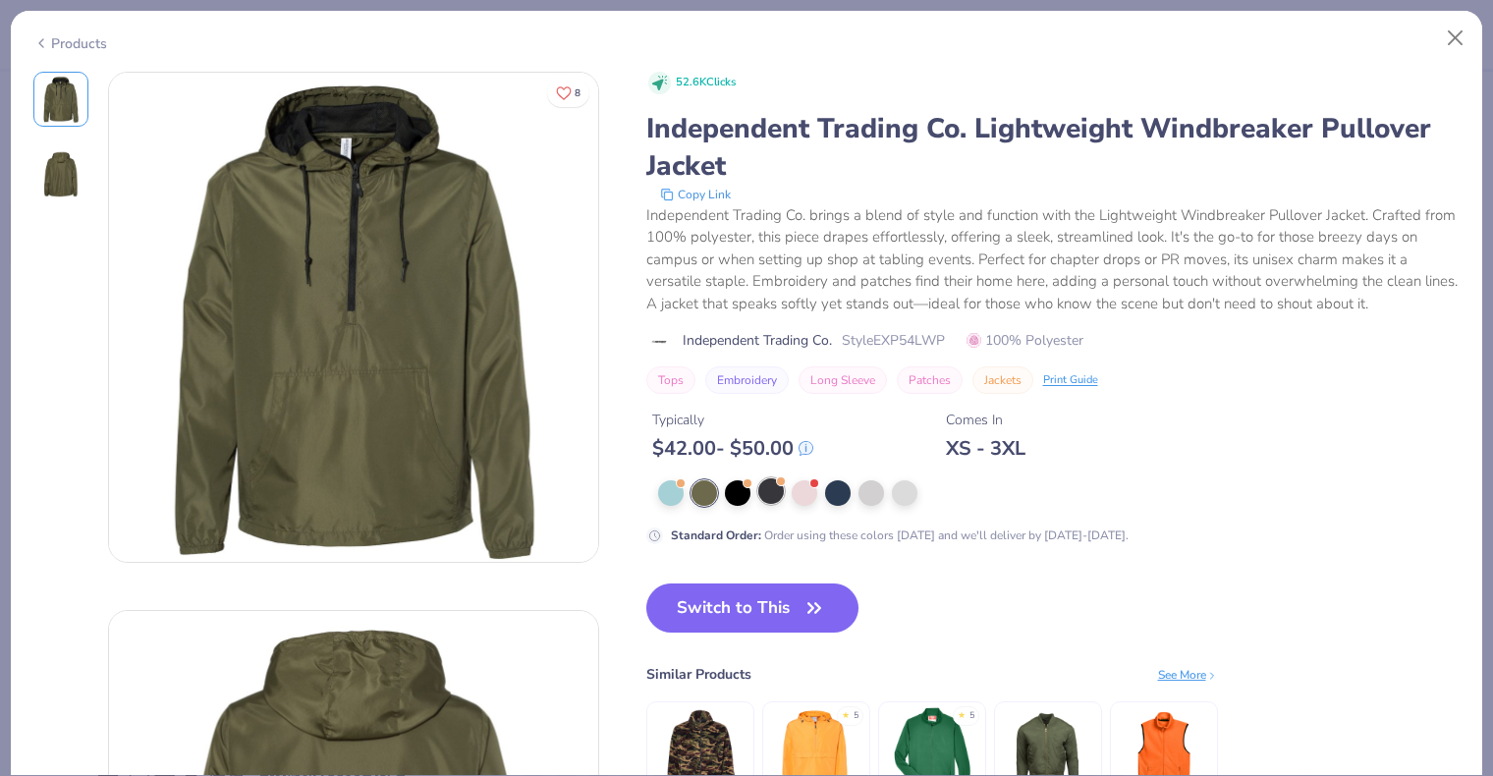
click at [764, 495] on div at bounding box center [771, 491] width 26 height 26
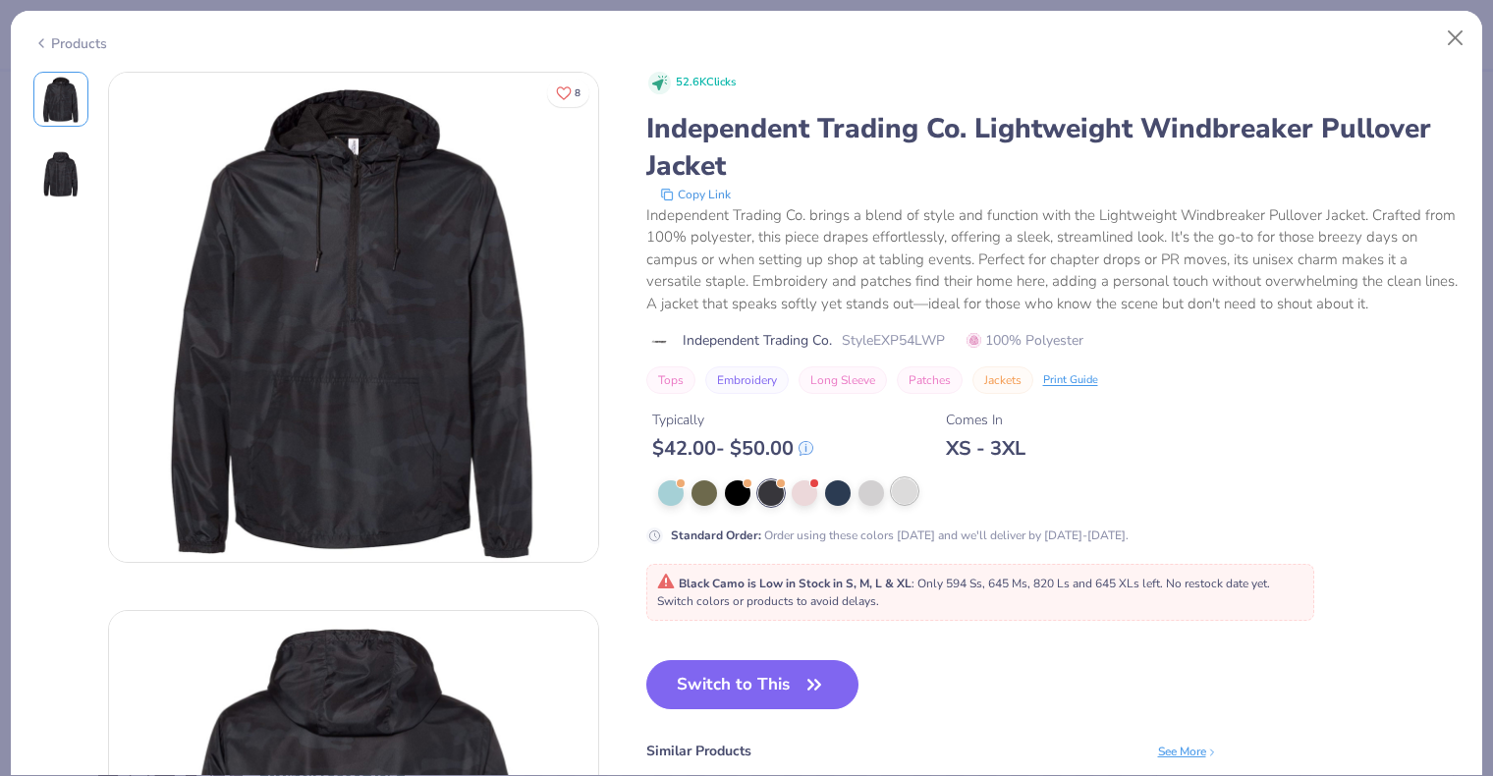
click at [899, 490] on div at bounding box center [905, 491] width 26 height 26
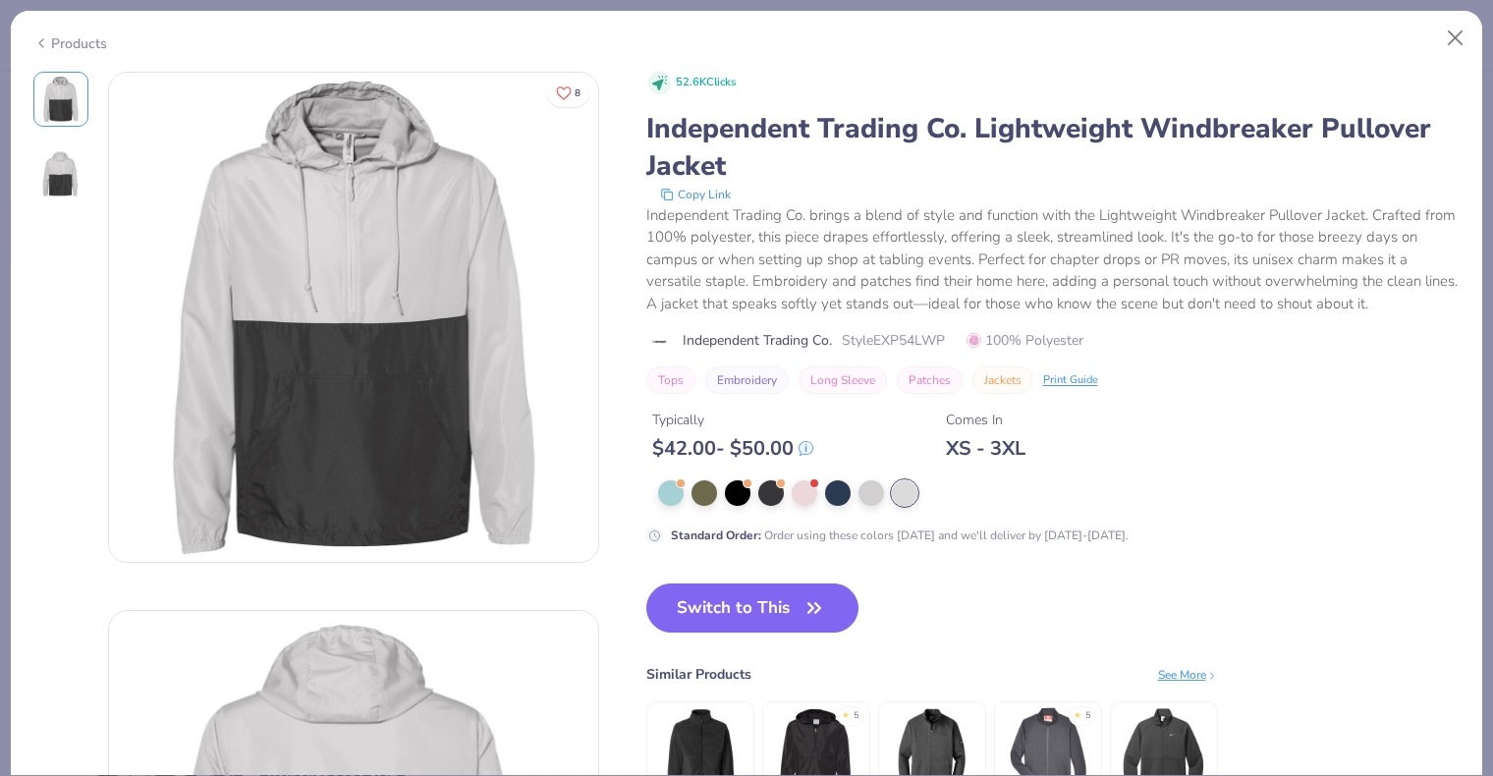
click at [854, 493] on div at bounding box center [1045, 493] width 774 height 26
click at [869, 494] on div at bounding box center [872, 491] width 26 height 26
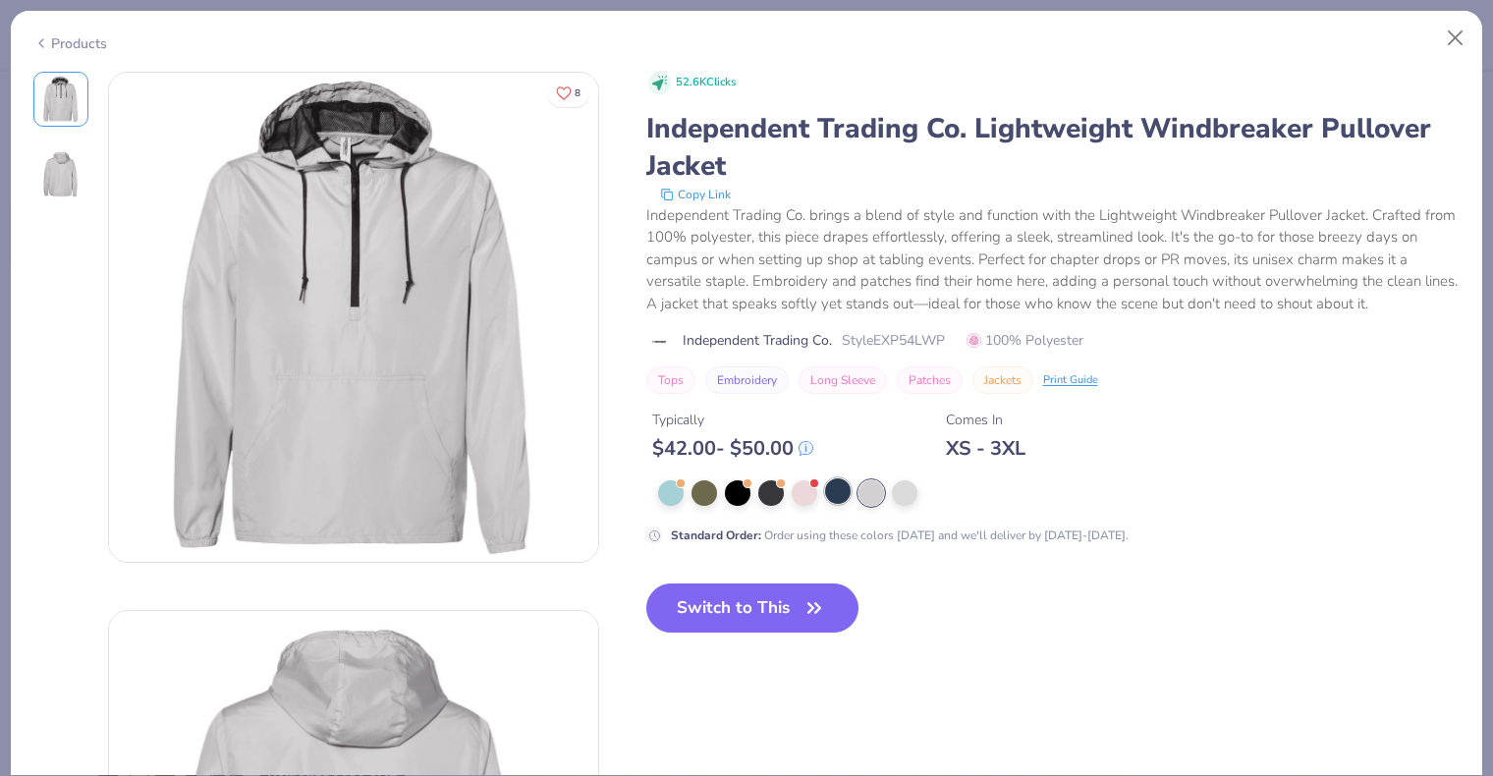
click at [832, 497] on div at bounding box center [838, 491] width 26 height 26
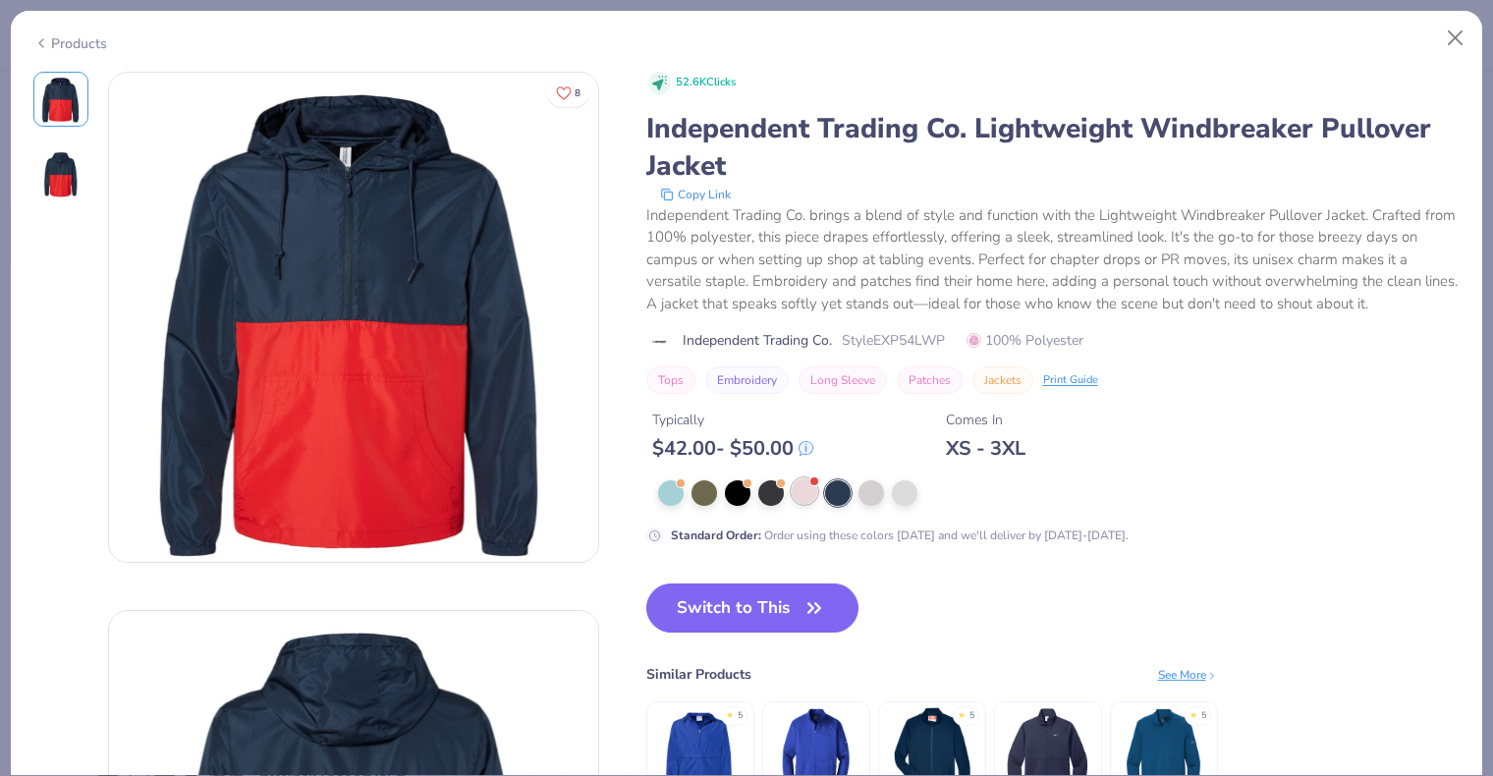
click at [793, 500] on div at bounding box center [805, 491] width 26 height 26
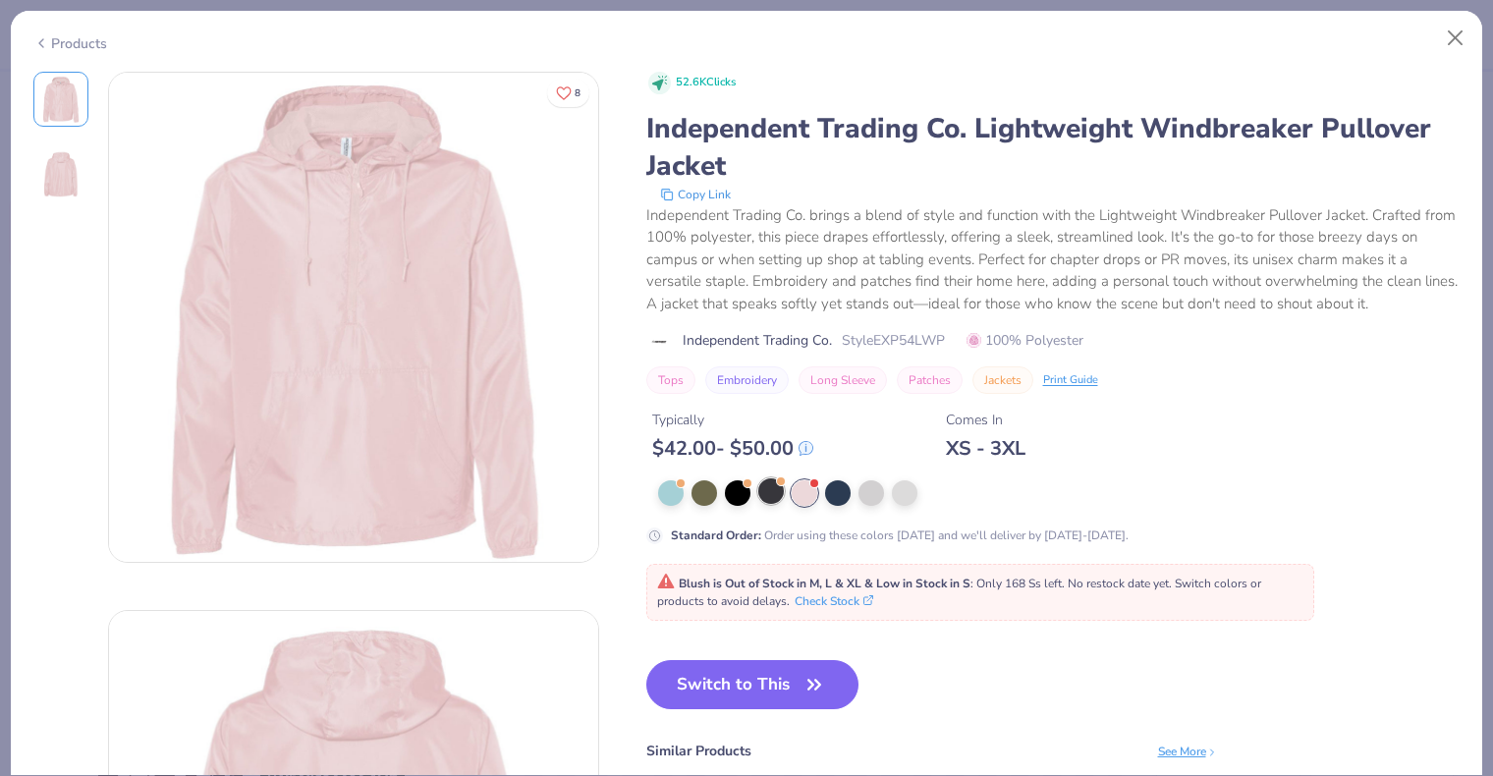
click at [768, 490] on div at bounding box center [771, 491] width 26 height 26
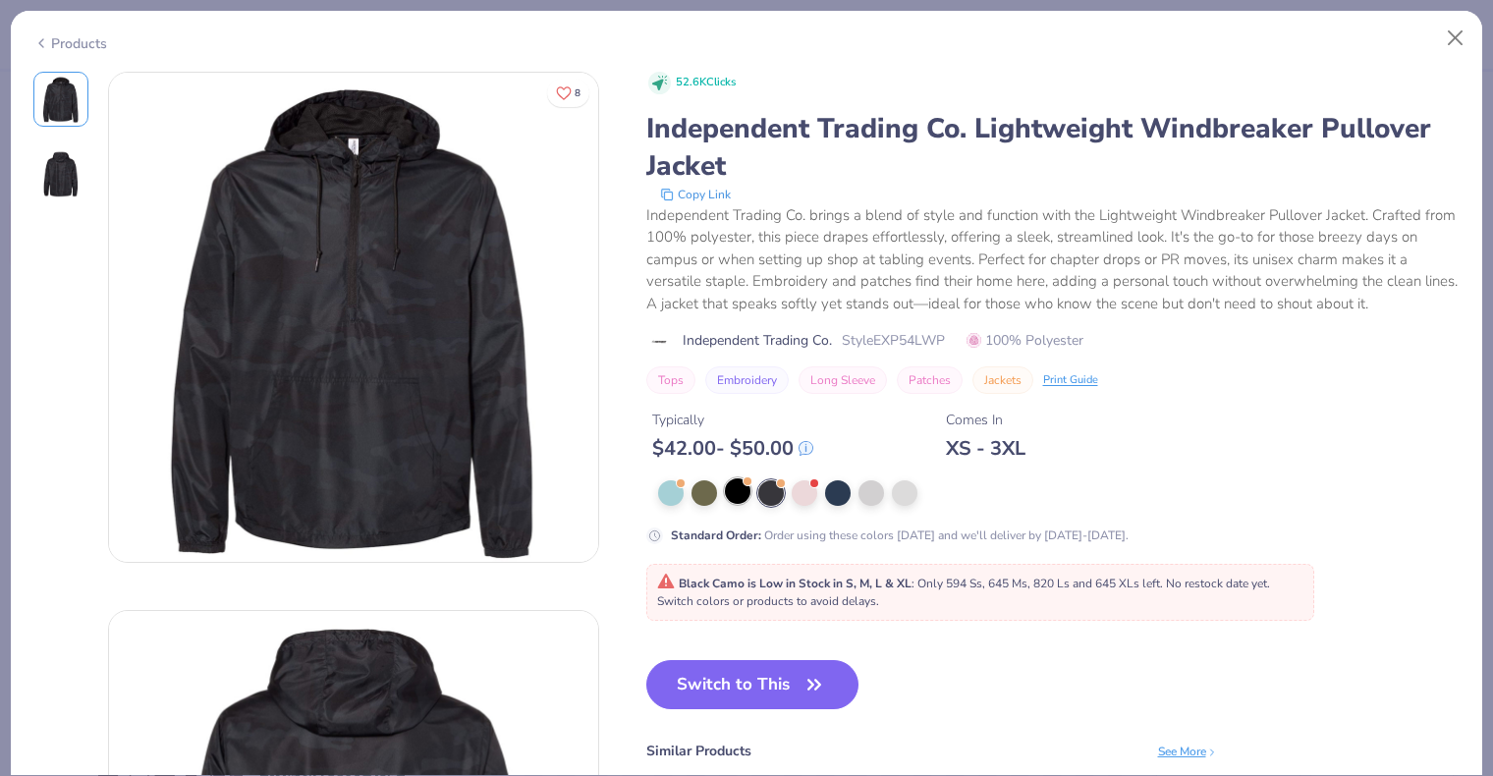
click at [735, 497] on div at bounding box center [738, 491] width 26 height 26
